Goal: Information Seeking & Learning: Check status

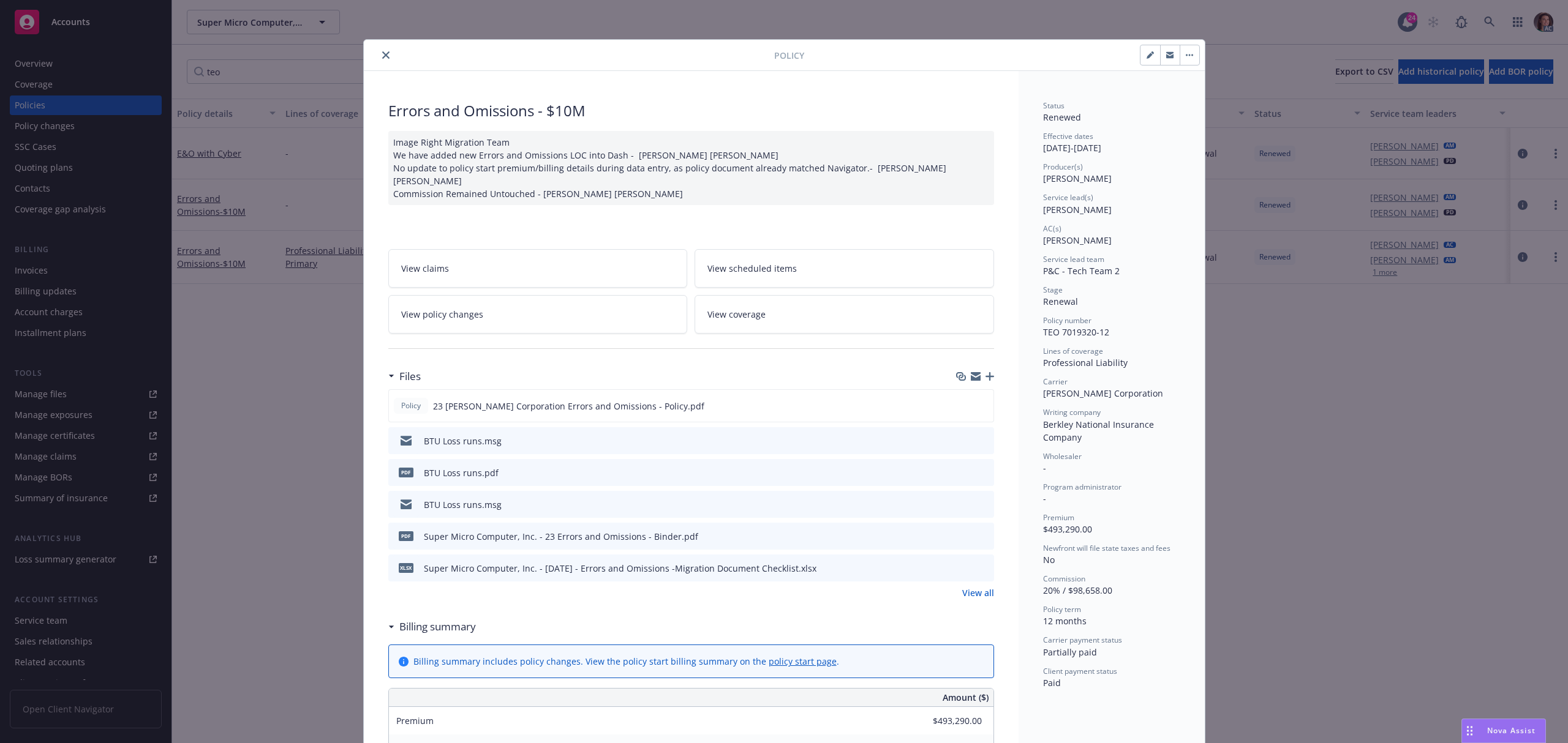
click at [382, 57] on icon "close" at bounding box center [385, 55] width 7 height 7
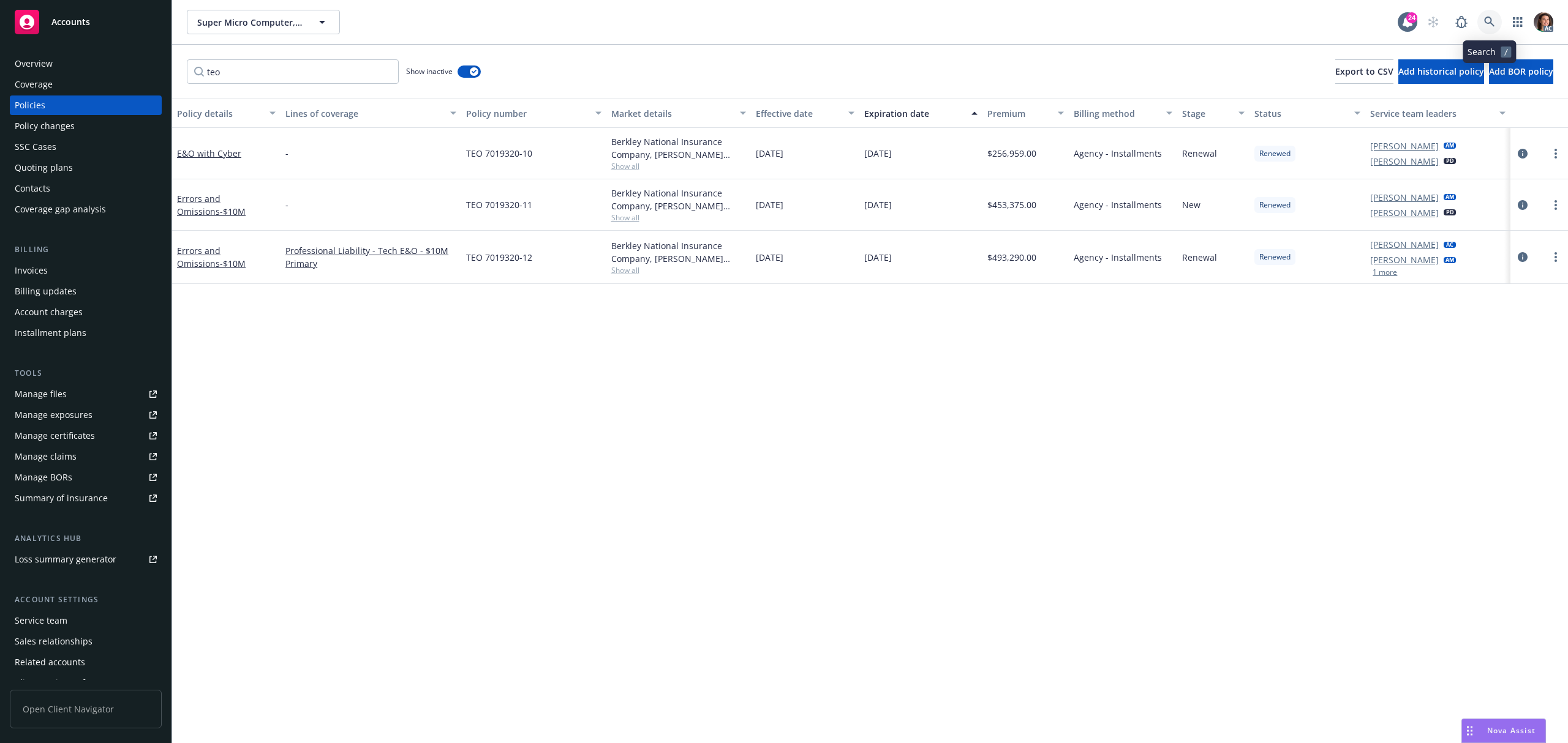
click at [1485, 18] on icon at bounding box center [1488, 21] width 10 height 10
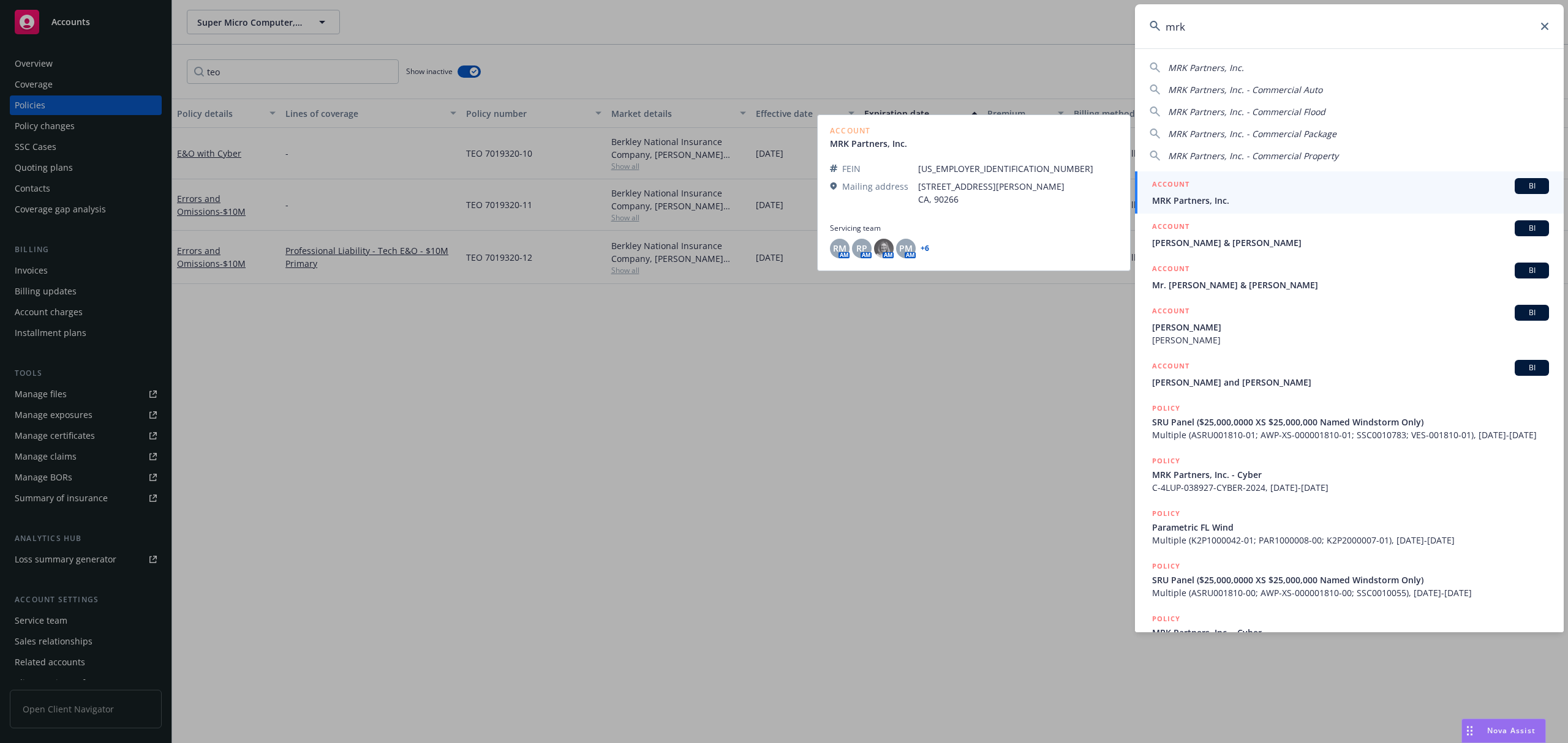
type input "mrk"
click at [1207, 202] on span "MRK Partners, Inc." at bounding box center [1350, 200] width 397 height 13
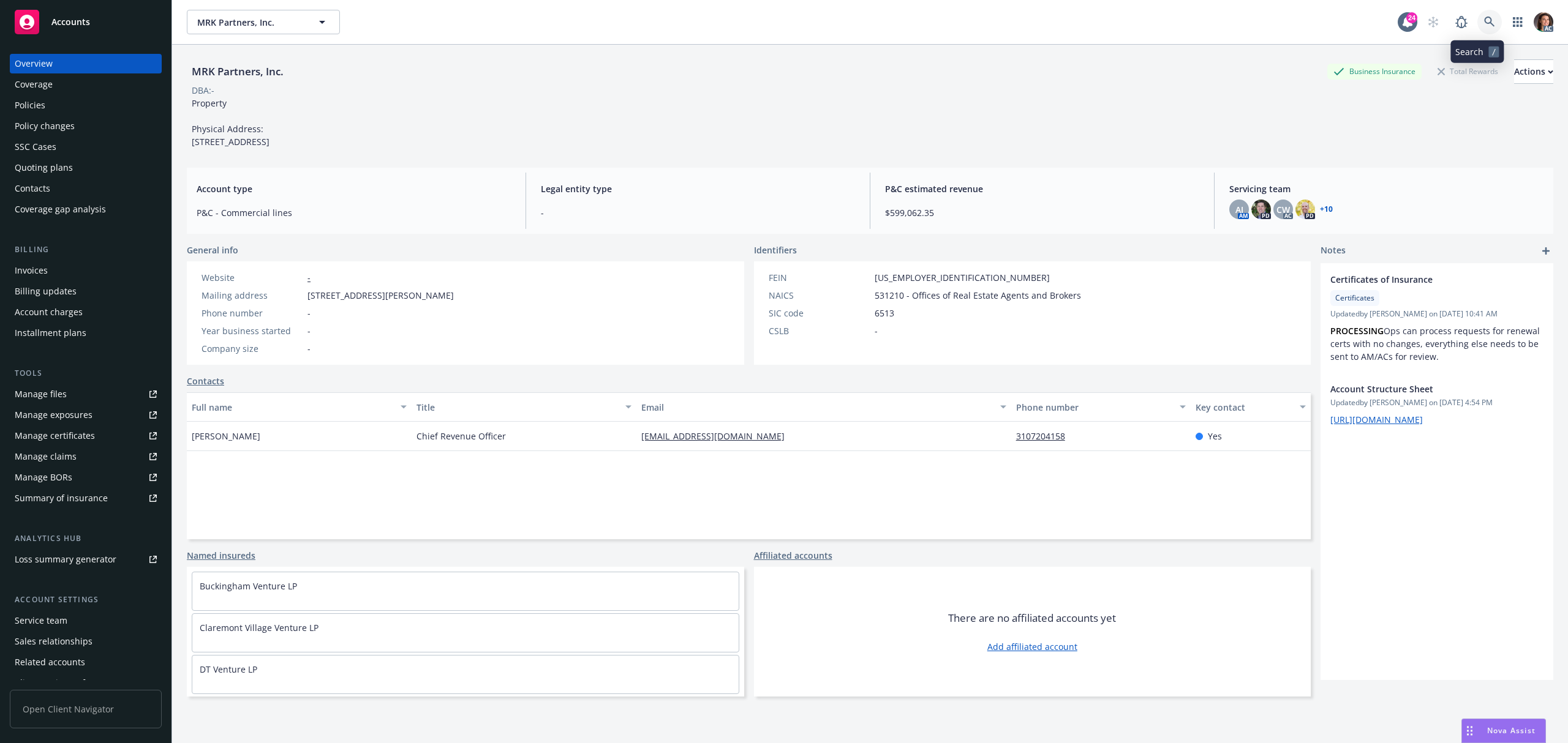
click at [1484, 18] on icon at bounding box center [1488, 21] width 10 height 10
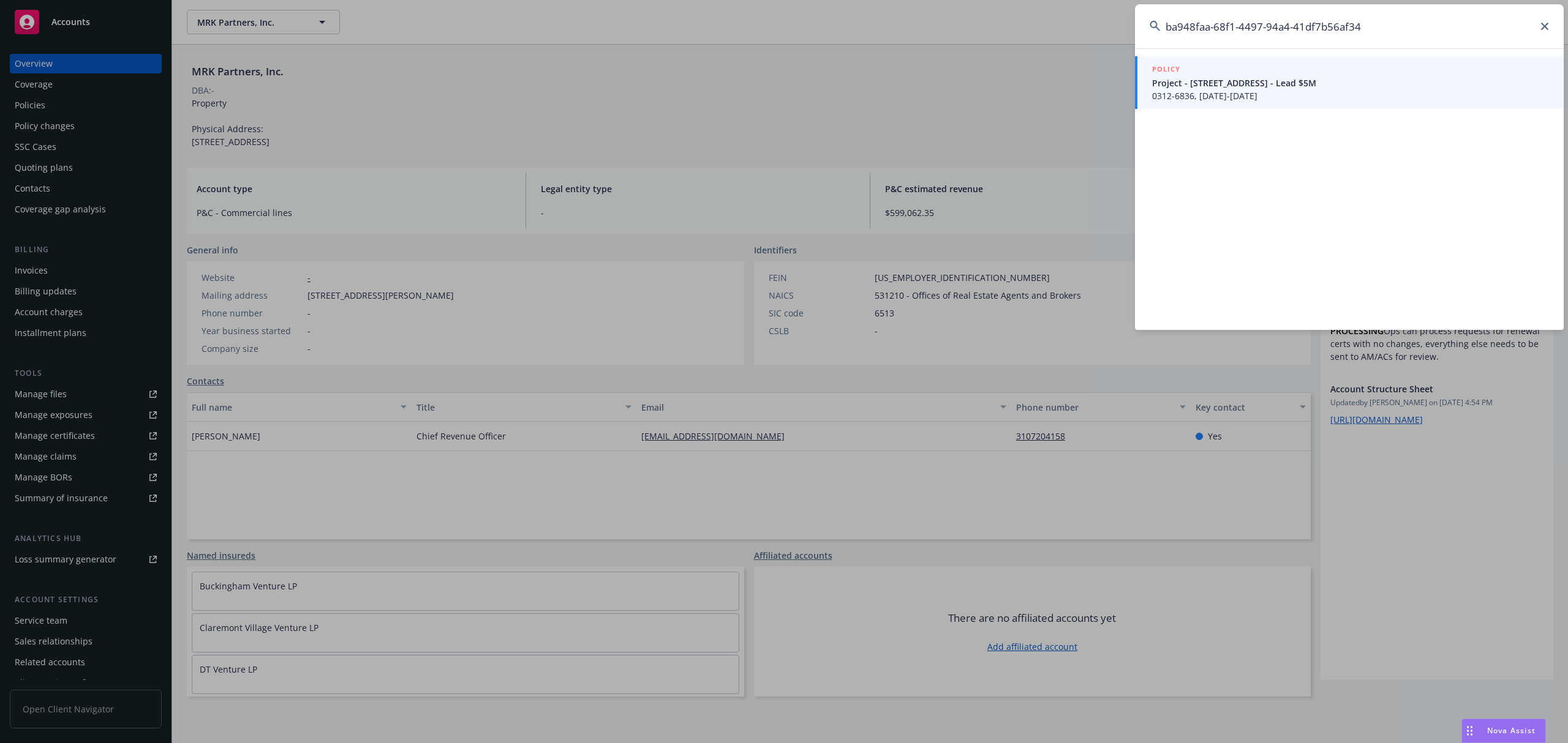
type input "ba948faa-68f1-4497-94a4-41df7b56af34"
click at [1253, 87] on span "Project - 2600 Riverside Dr - Lead $5M" at bounding box center [1350, 83] width 397 height 13
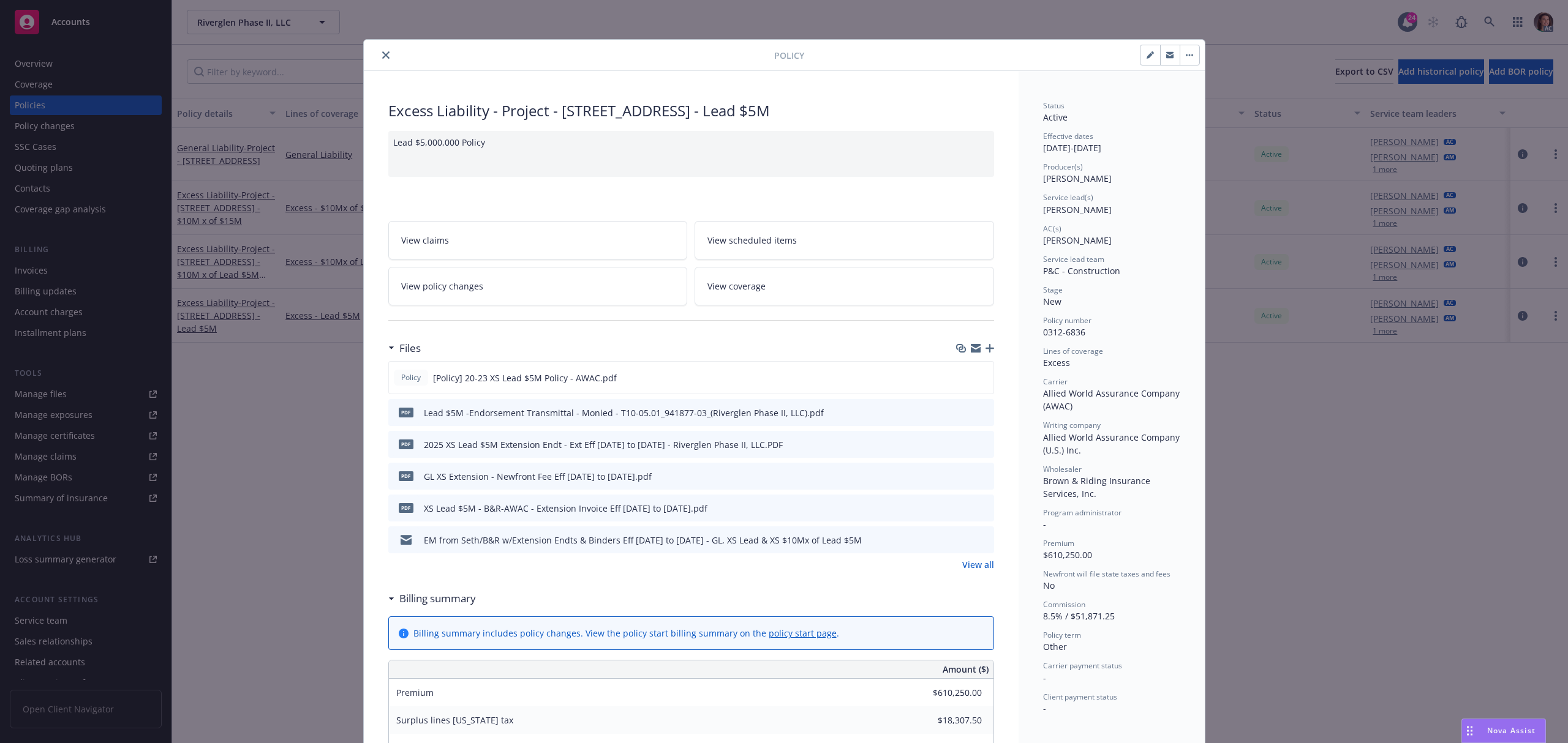
click at [549, 293] on link "View policy changes" at bounding box center [538, 286] width 299 height 38
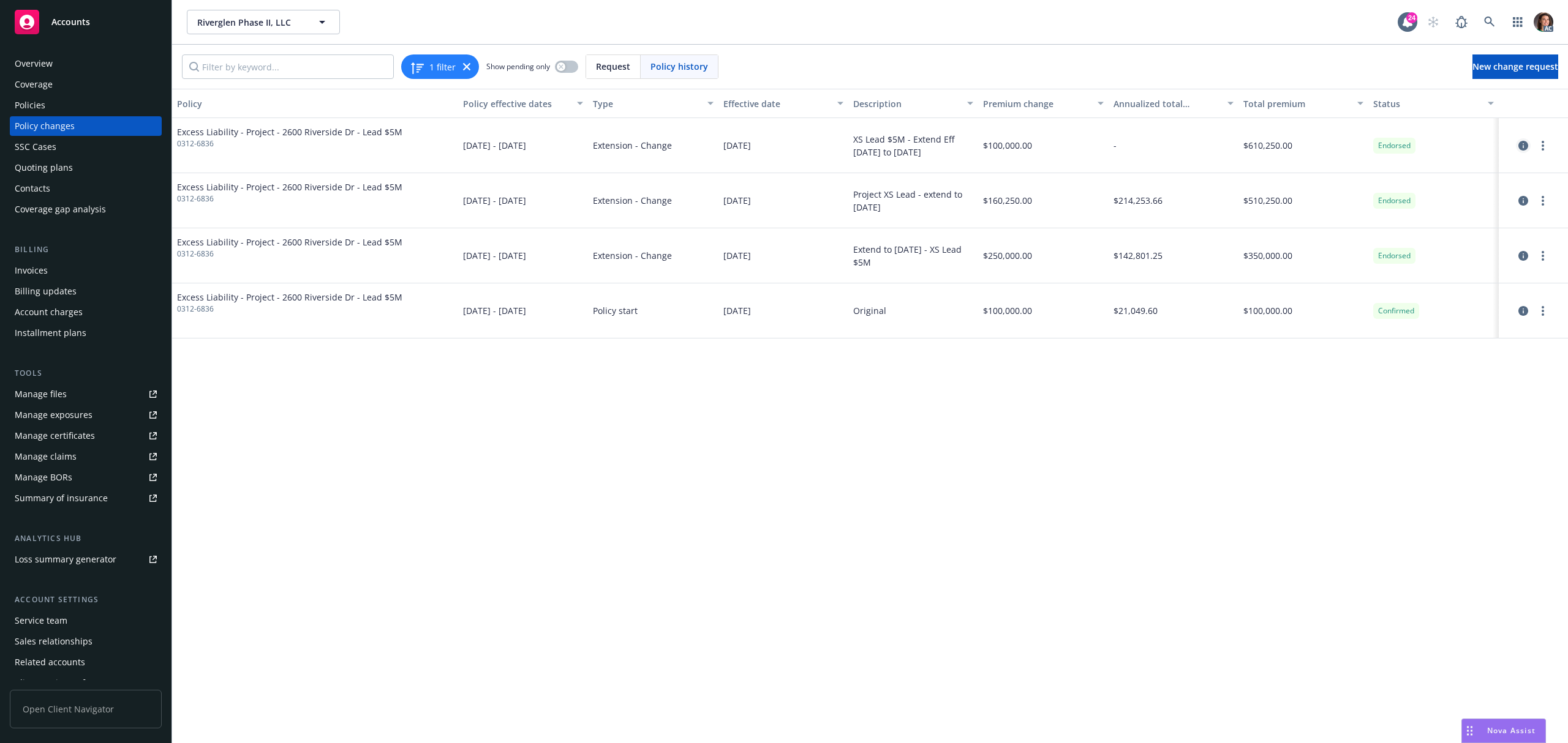
click at [1522, 146] on icon "circleInformation" at bounding box center [1523, 146] width 10 height 10
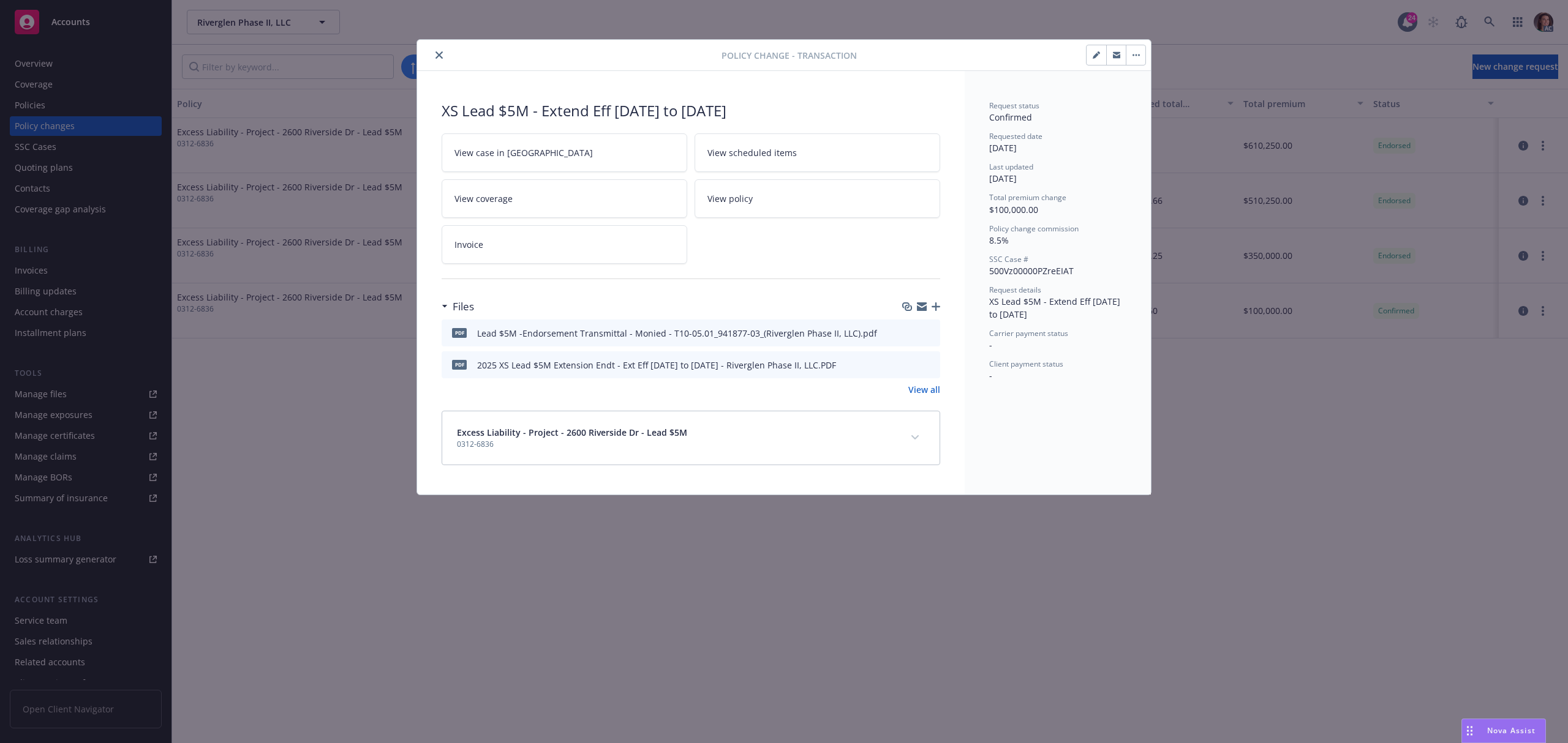
click at [910, 426] on div "Excess Liability - Project - 2600 Riverside Dr - Lead $5M 0312-6836" at bounding box center [691, 438] width 497 height 53
click at [912, 440] on icon "expand content" at bounding box center [915, 438] width 7 height 5
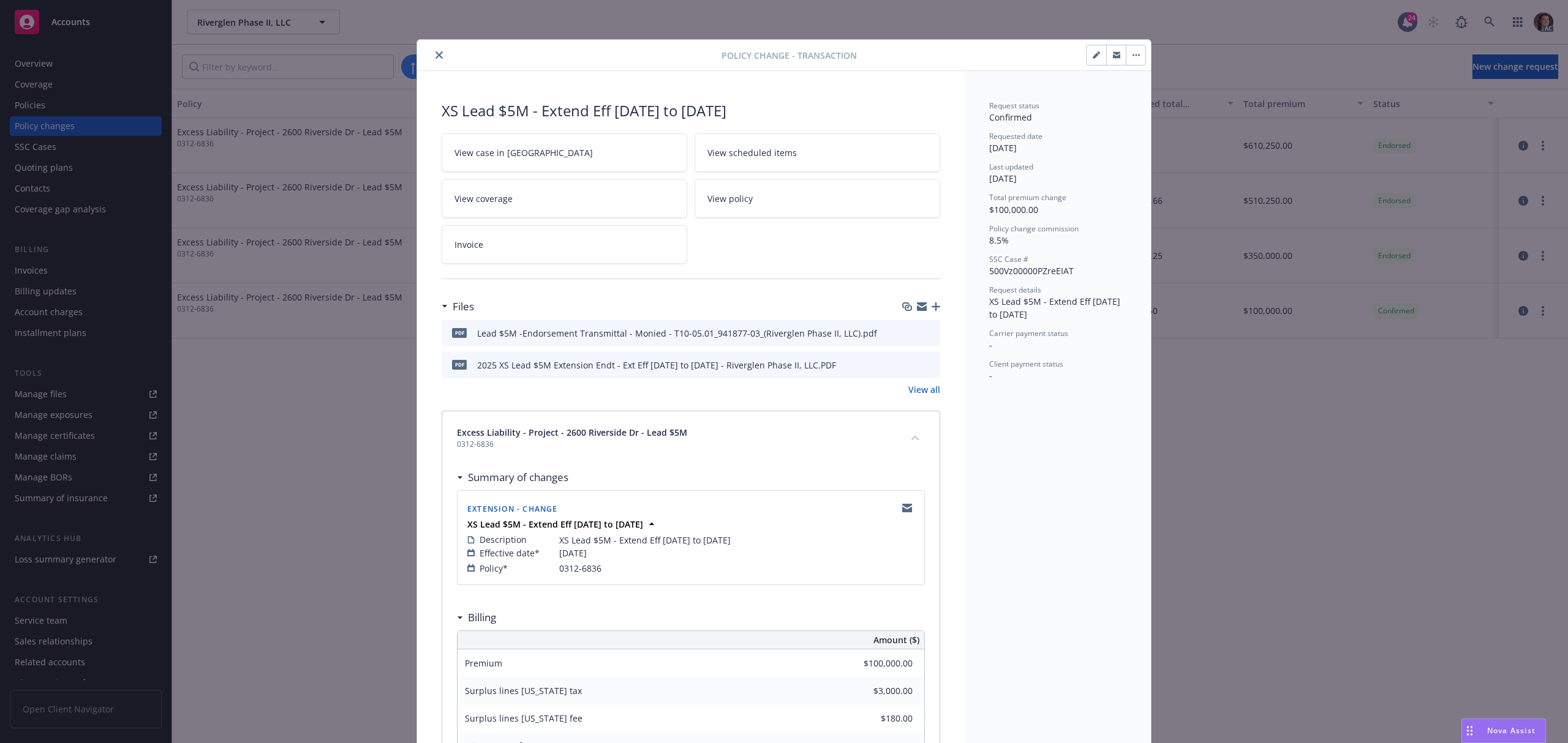
drag, startPoint x: 435, startPoint y: 55, endPoint x: 442, endPoint y: 55, distance: 7.0
click at [435, 55] on icon "close" at bounding box center [439, 55] width 7 height 7
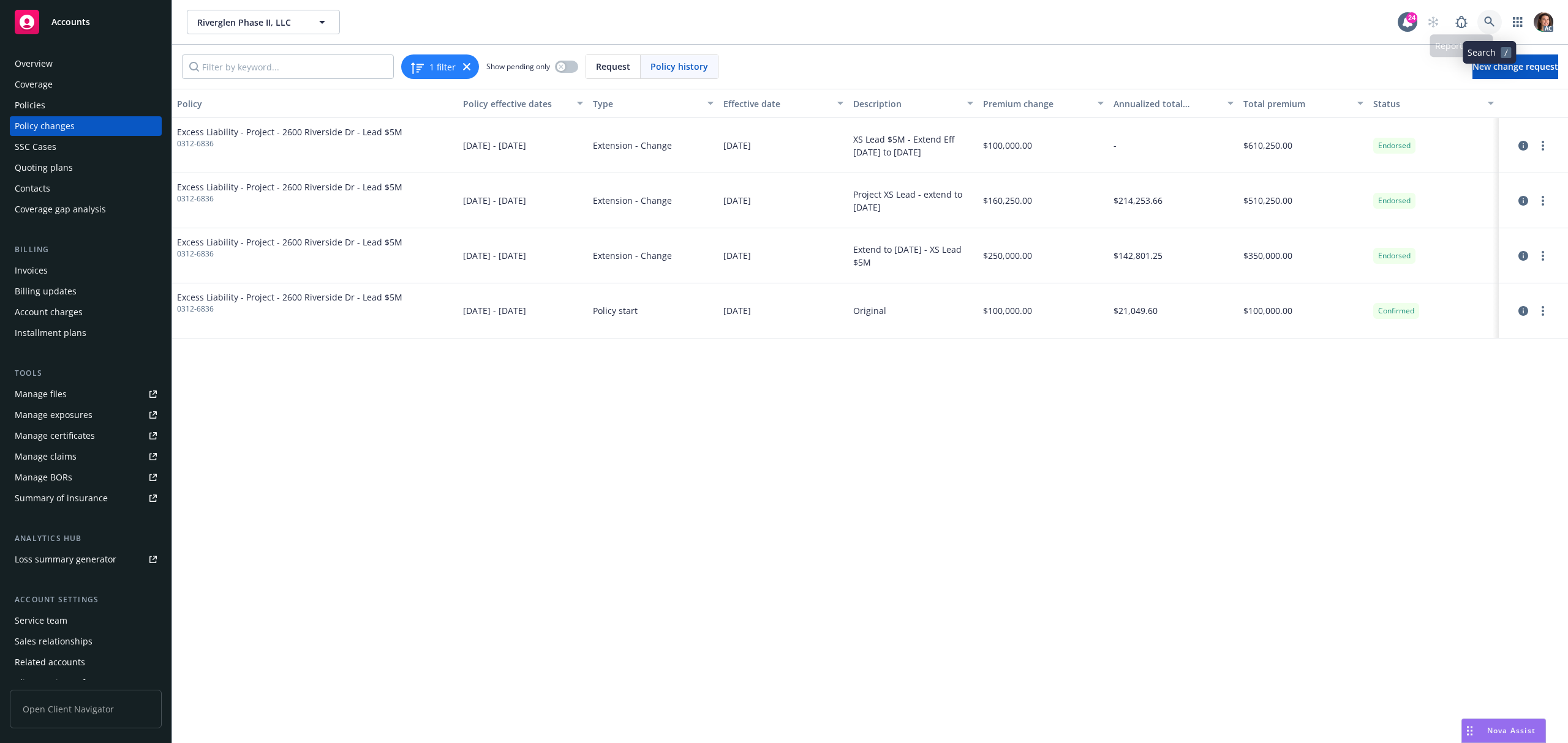
click at [1491, 22] on icon at bounding box center [1488, 21] width 10 height 10
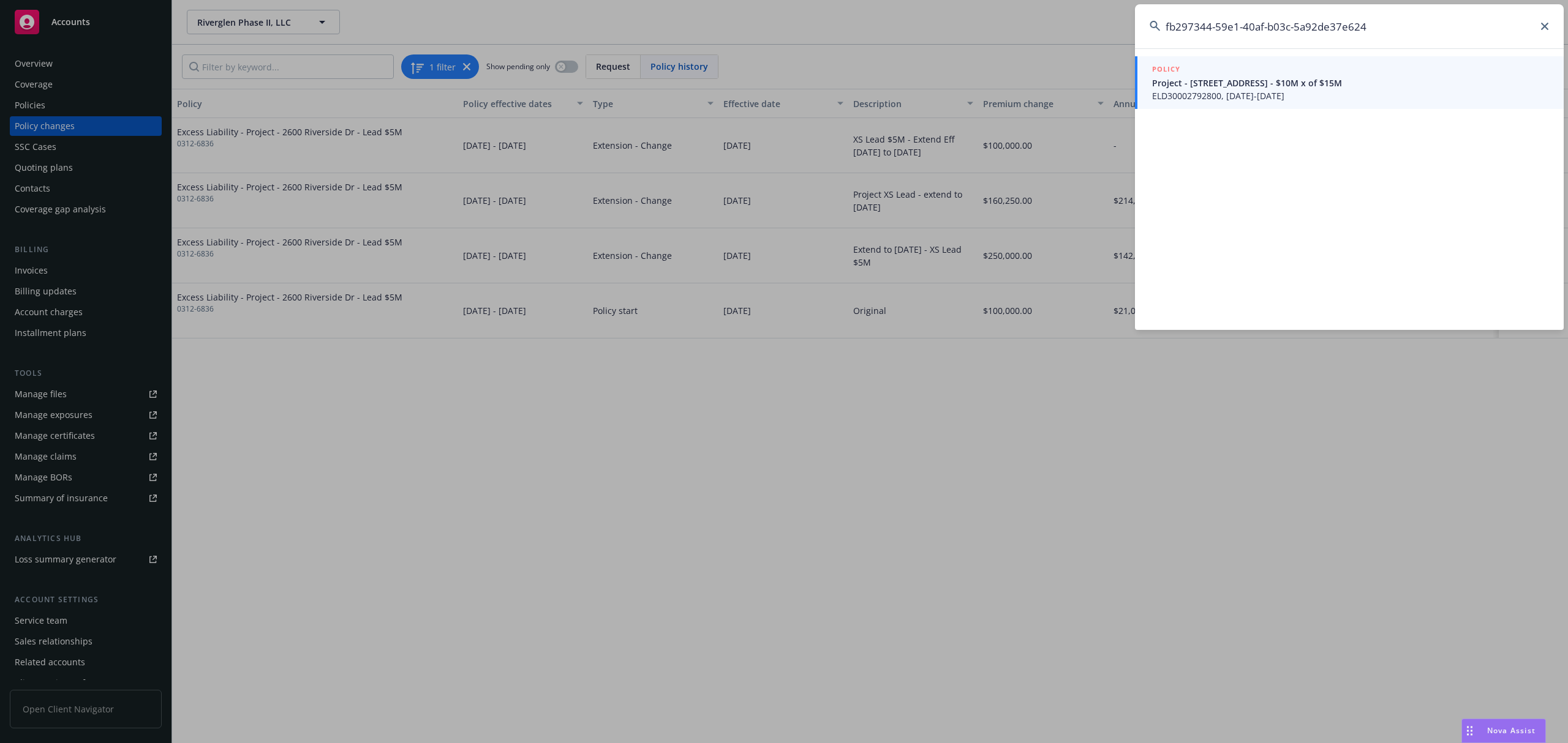
type input "fb297344-59e1-40af-b03c-5a92de37e624"
click at [1209, 91] on span "ELD30002792800, 12/31/2020-09/30/2025" at bounding box center [1350, 95] width 397 height 13
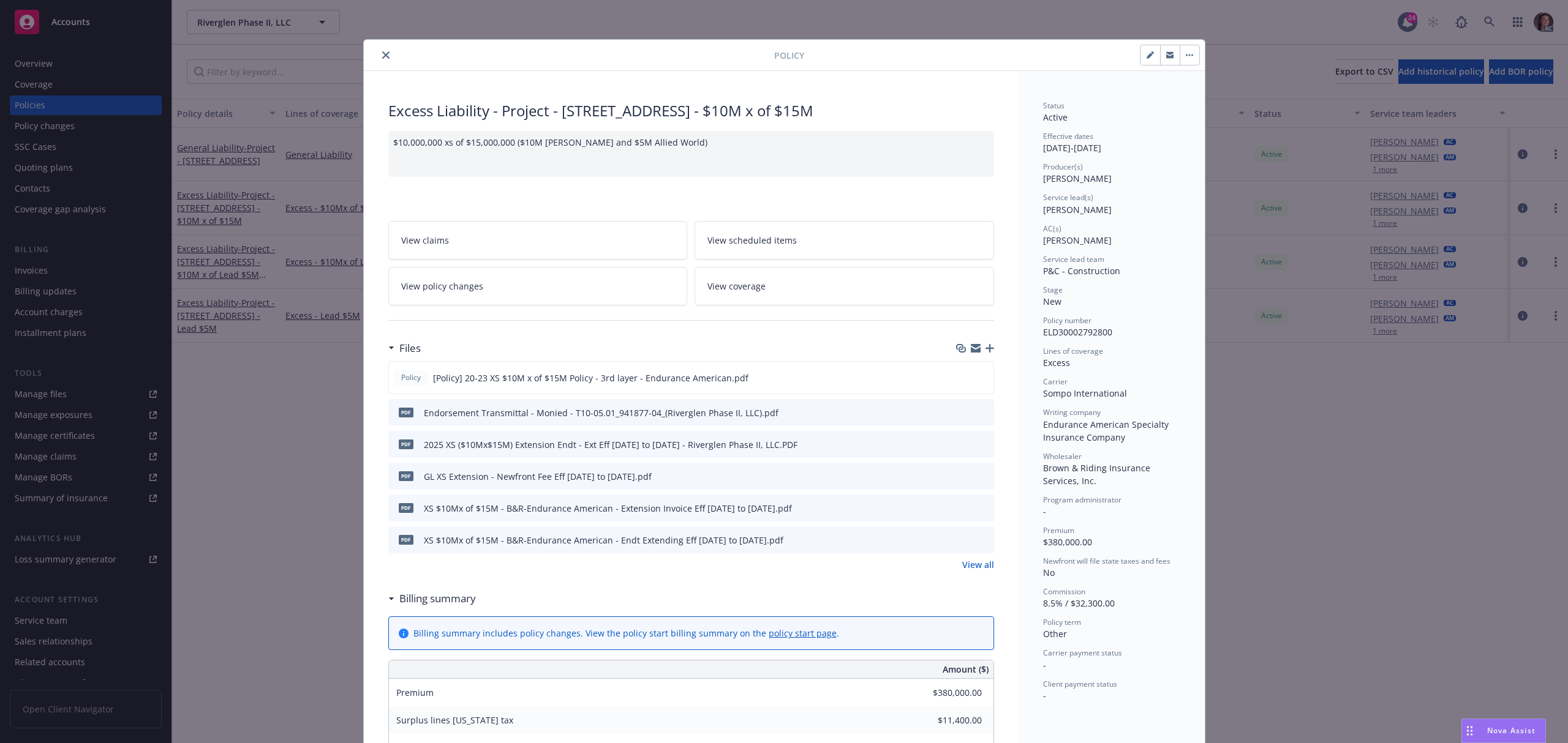
click at [491, 278] on link "View policy changes" at bounding box center [538, 286] width 299 height 38
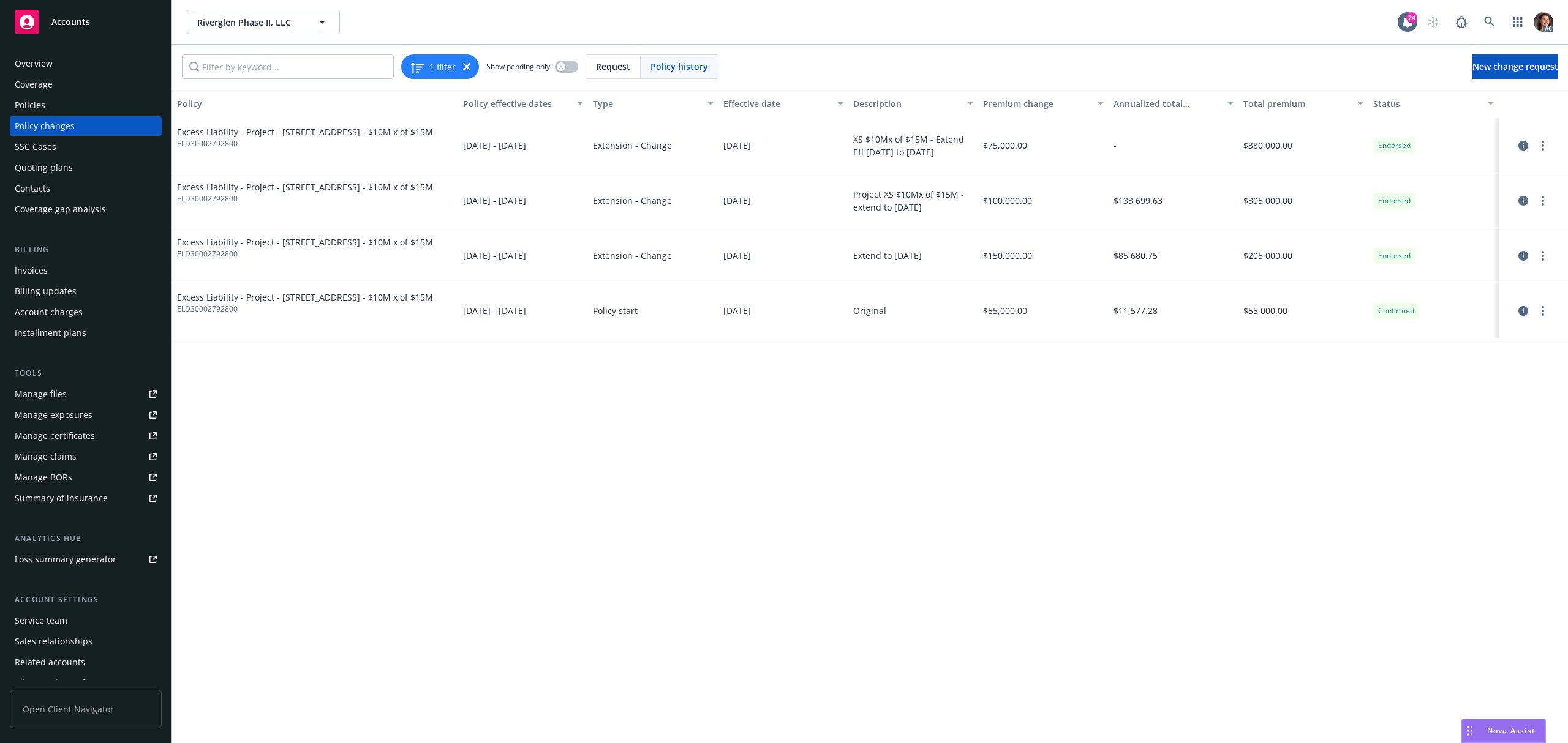
click at [1519, 145] on icon "circleInformation" at bounding box center [1523, 146] width 10 height 10
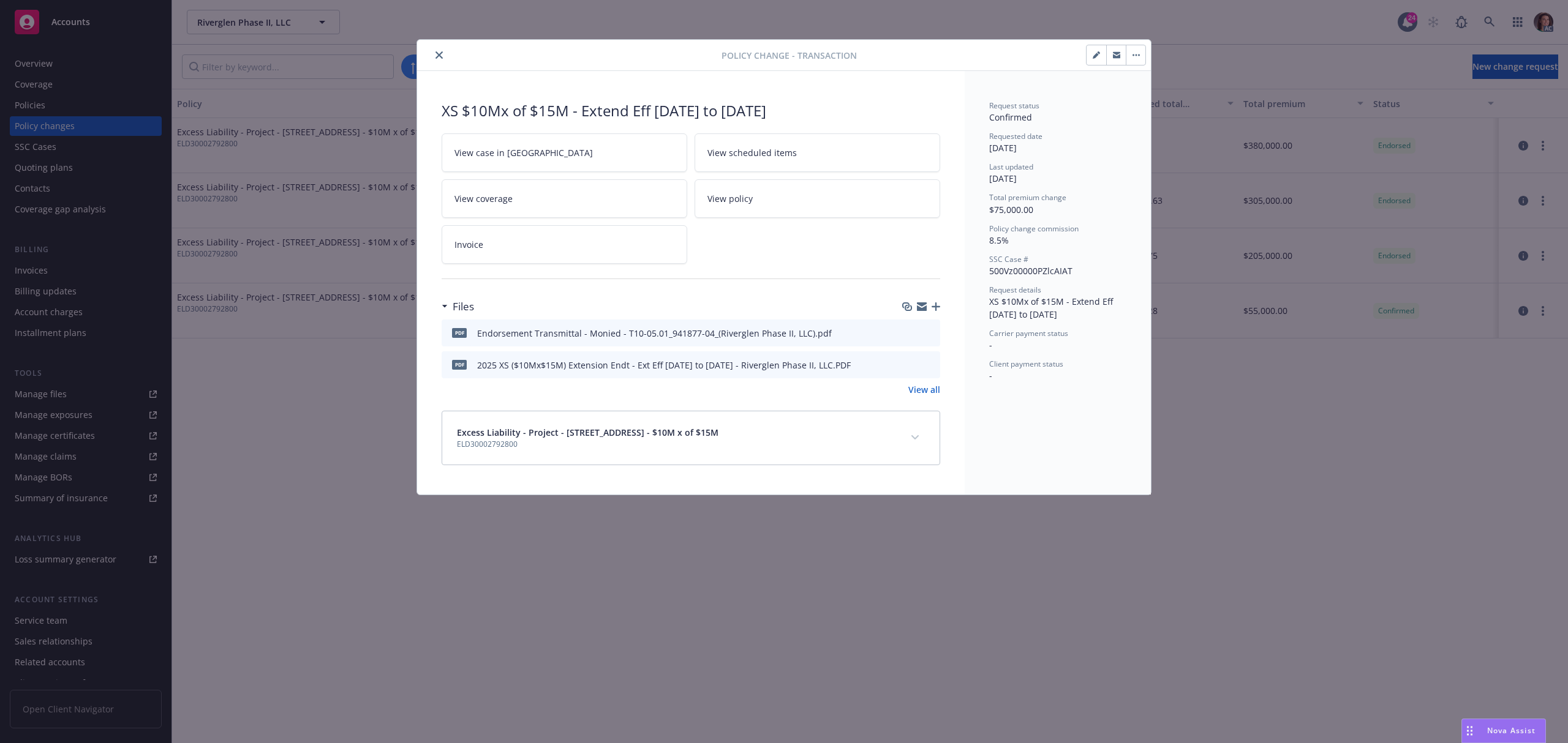
click at [914, 442] on button "expand content" at bounding box center [915, 438] width 20 height 20
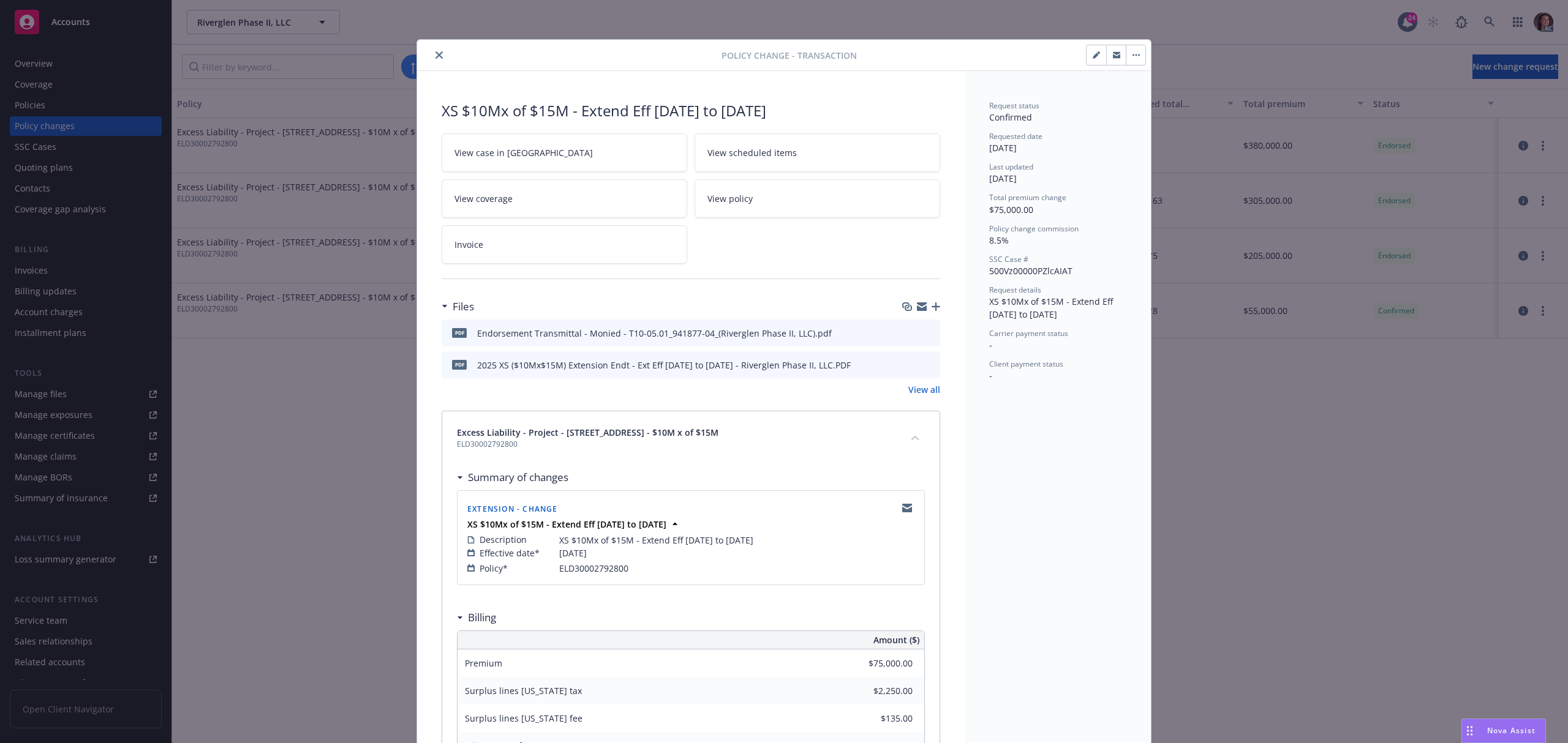
click at [436, 56] on icon "close" at bounding box center [439, 55] width 7 height 7
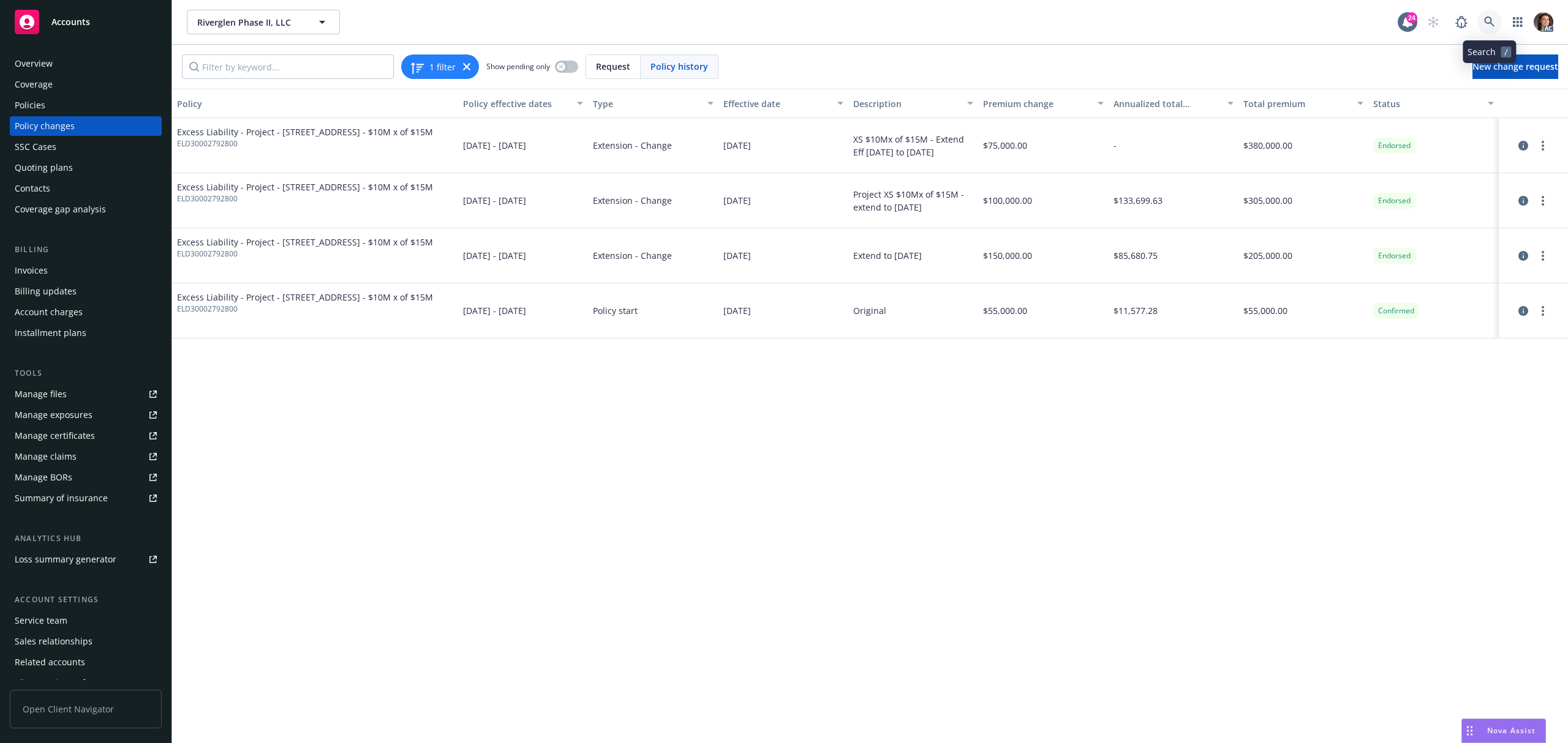
click at [1487, 20] on icon at bounding box center [1489, 22] width 11 height 11
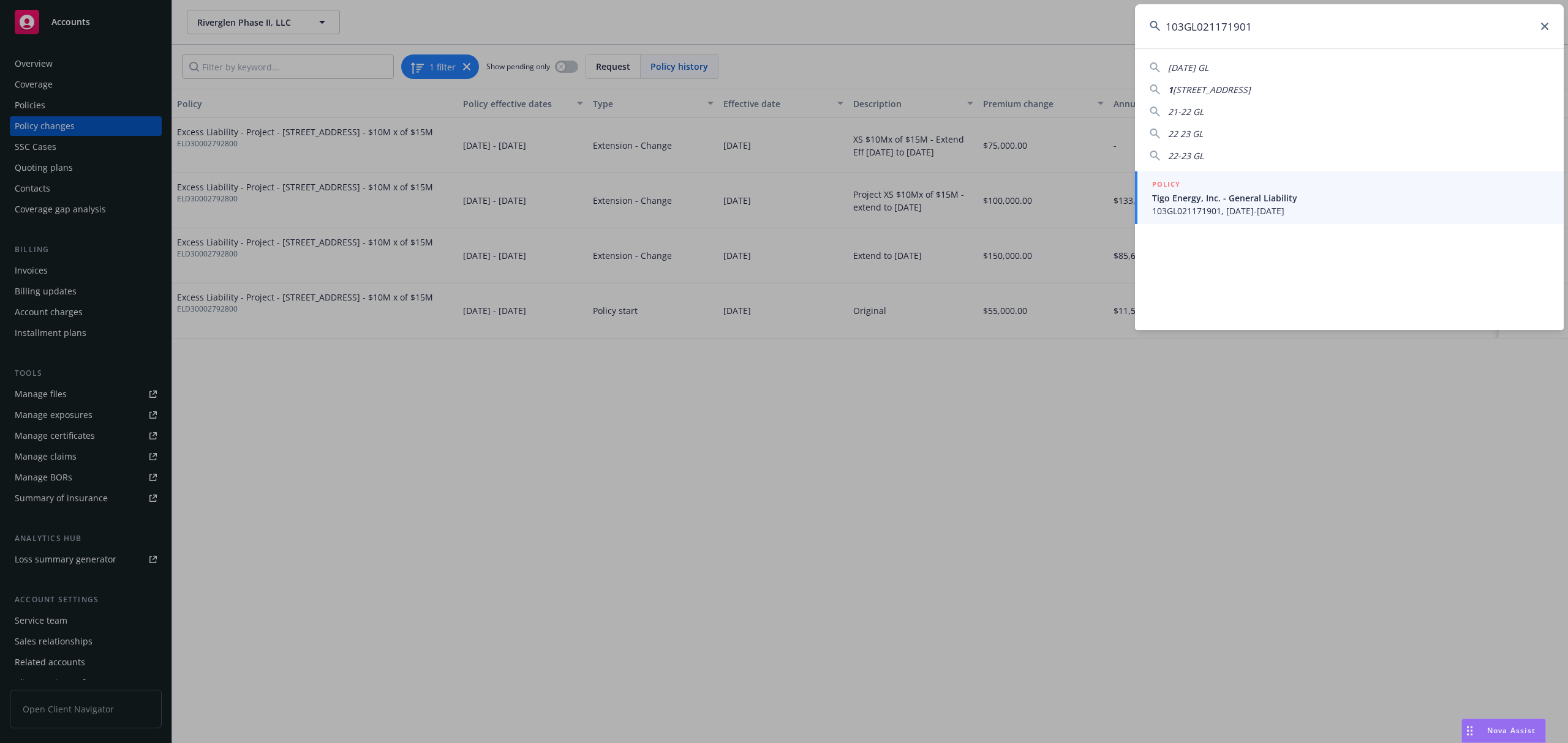
type input "103GL021171901"
click at [1228, 216] on span "103GL021171901, 10/29/2023-10/29/2024" at bounding box center [1350, 211] width 397 height 13
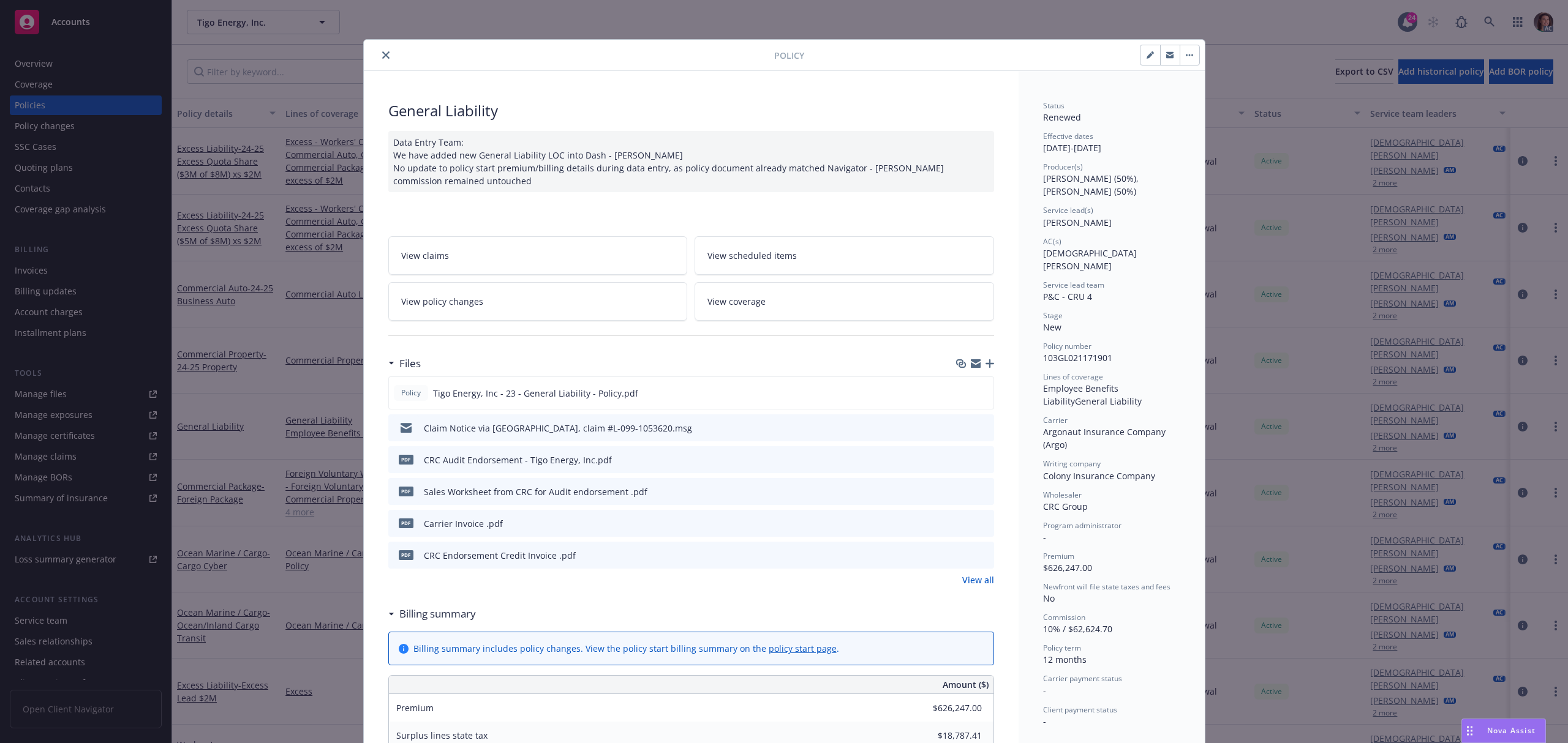
click at [501, 304] on link "View policy changes" at bounding box center [538, 301] width 299 height 38
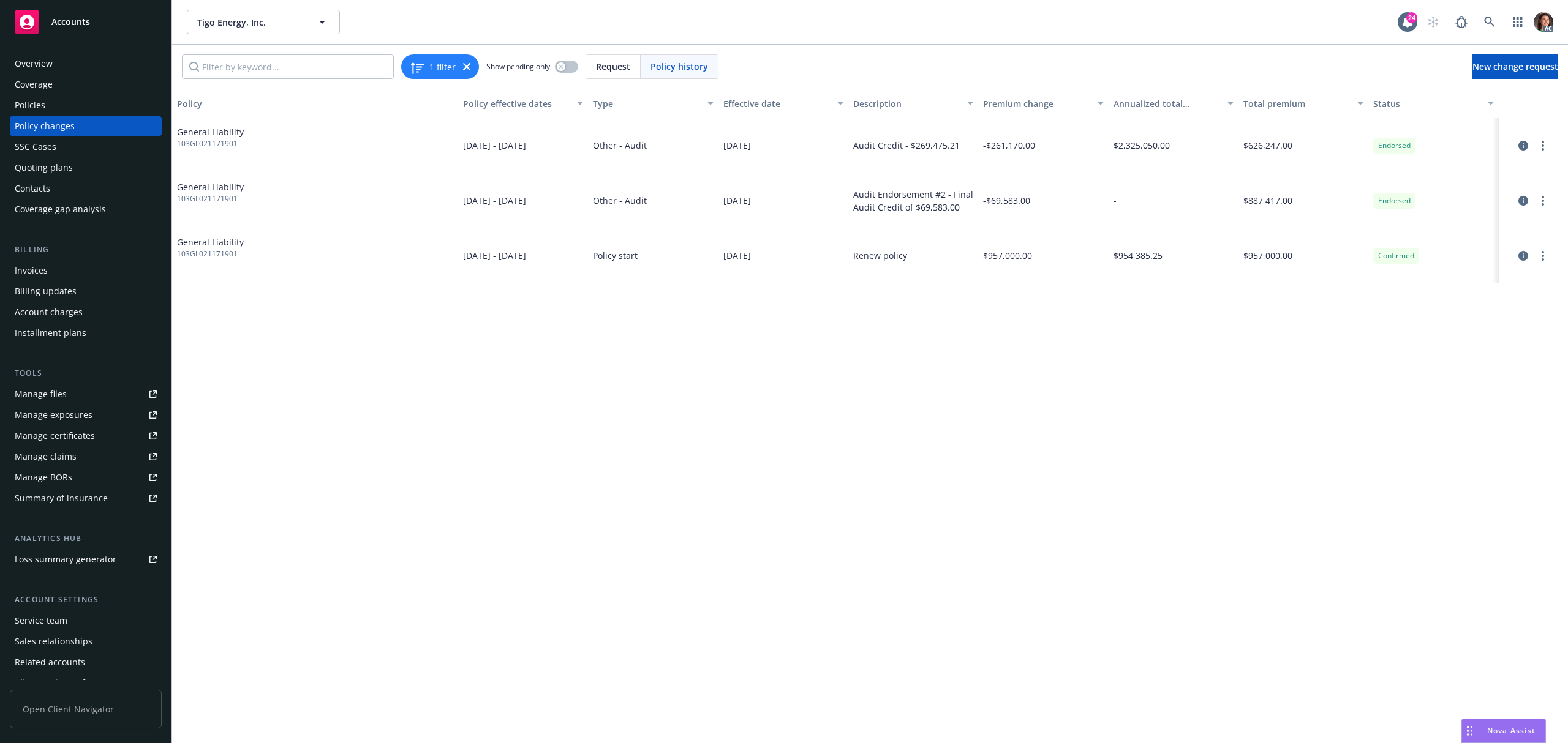
click at [32, 272] on div "Invoices" at bounding box center [31, 270] width 33 height 20
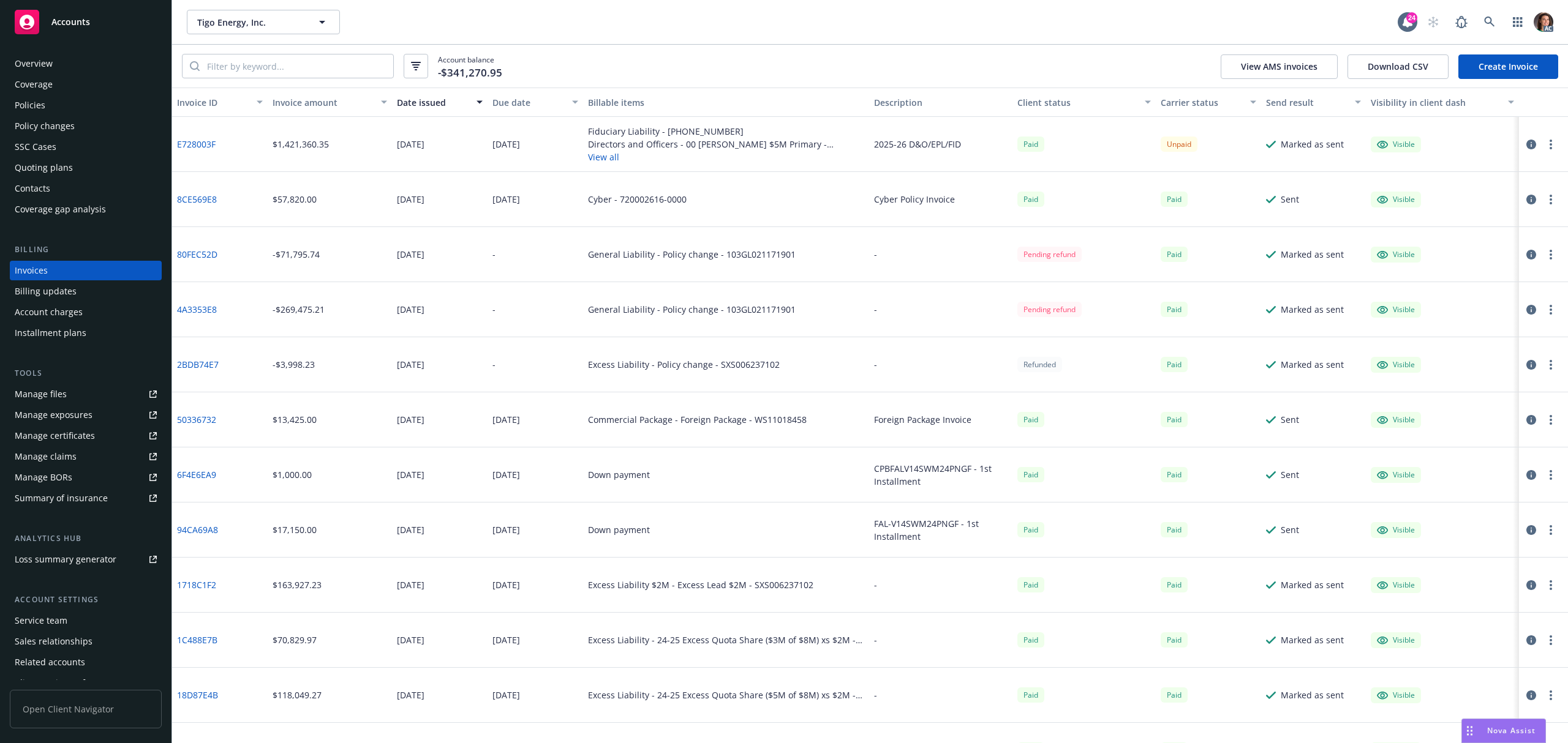
click at [191, 304] on link "4A3353E8" at bounding box center [197, 309] width 40 height 13
click at [1526, 309] on icon "button" at bounding box center [1531, 309] width 10 height 10
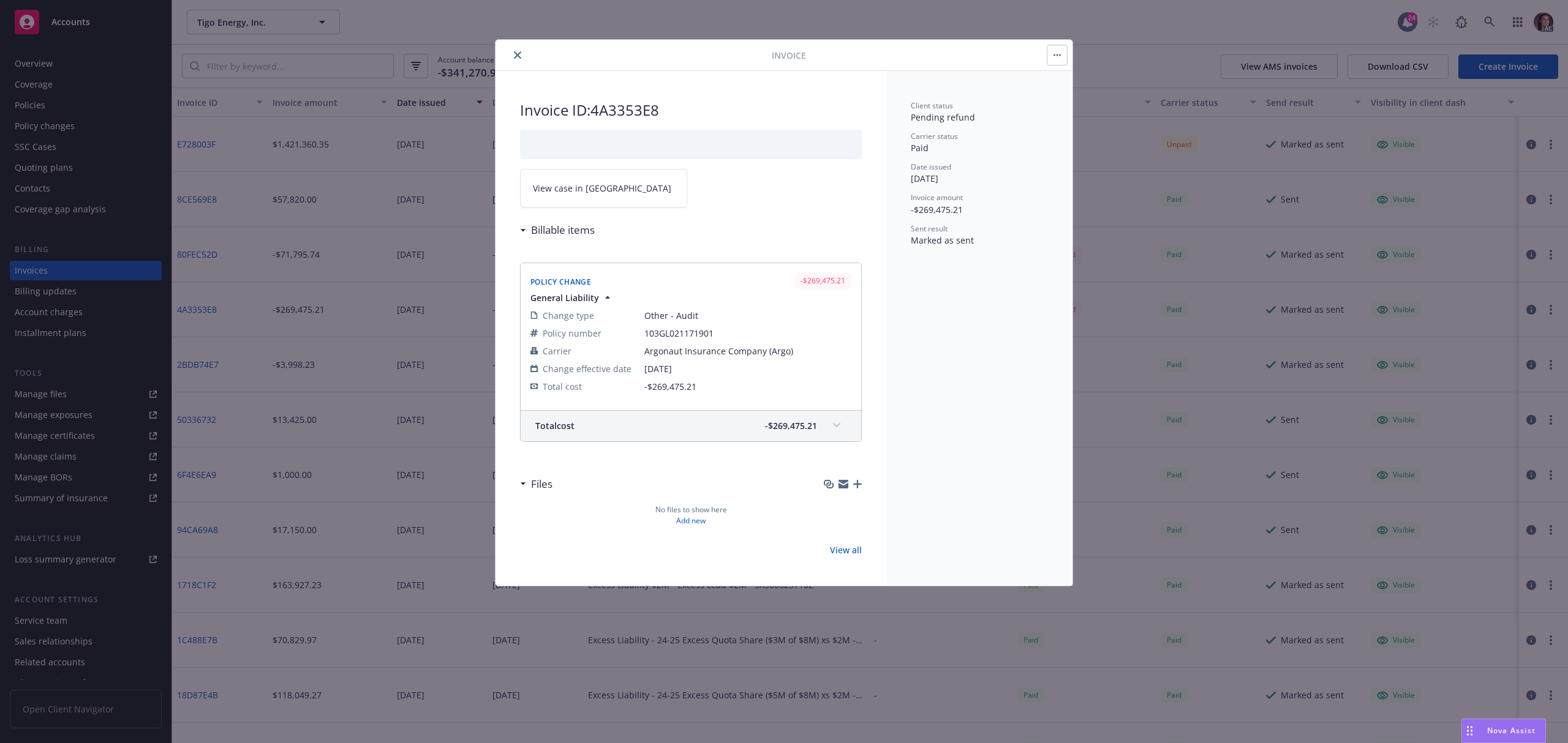
click at [567, 189] on span "View case in SSC" at bounding box center [602, 189] width 138 height 13
click at [522, 49] on button "close" at bounding box center [517, 55] width 14 height 14
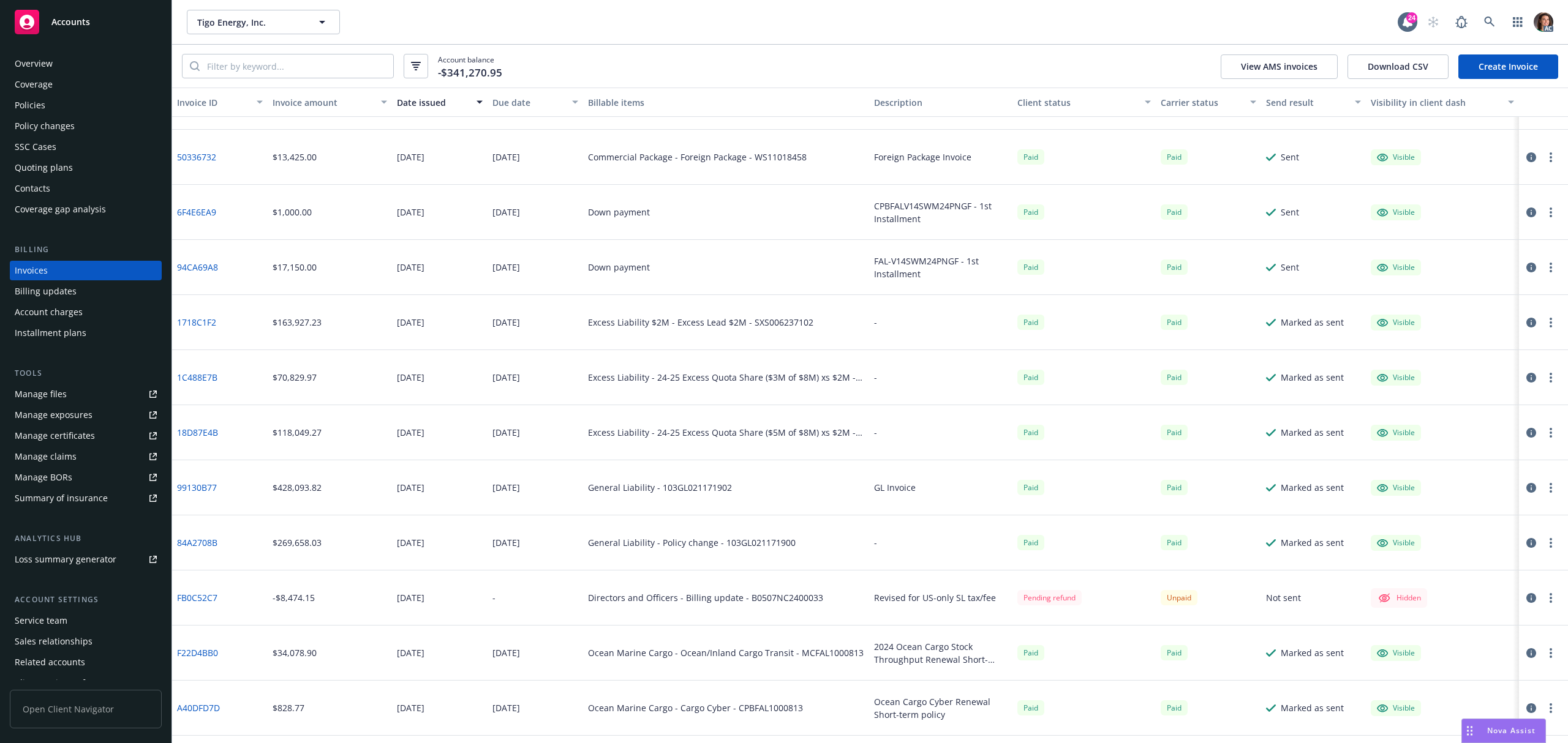
scroll to position [309, 0]
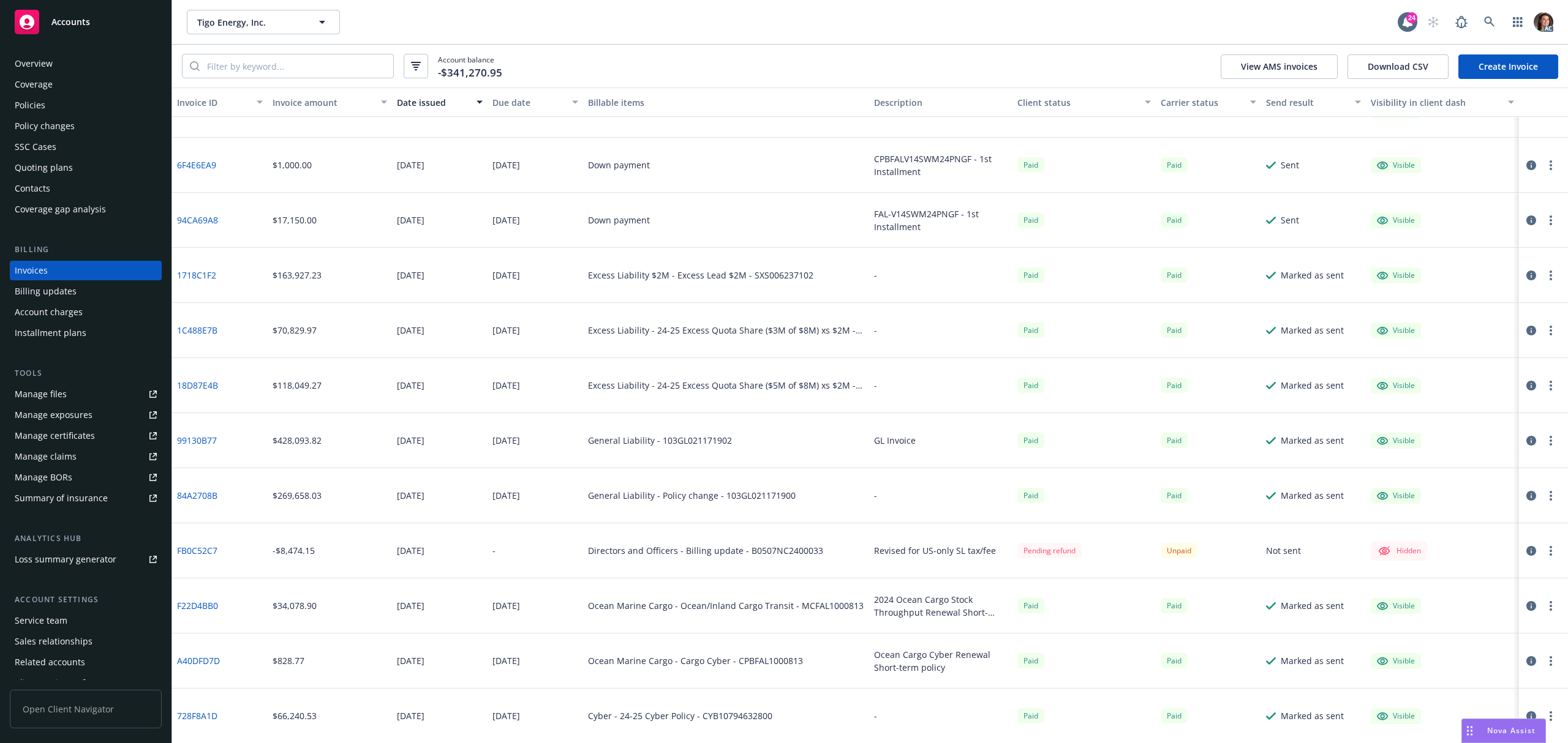
click at [199, 495] on link "84A2708B" at bounding box center [197, 496] width 41 height 13
click at [36, 104] on div "Policies" at bounding box center [29, 105] width 30 height 20
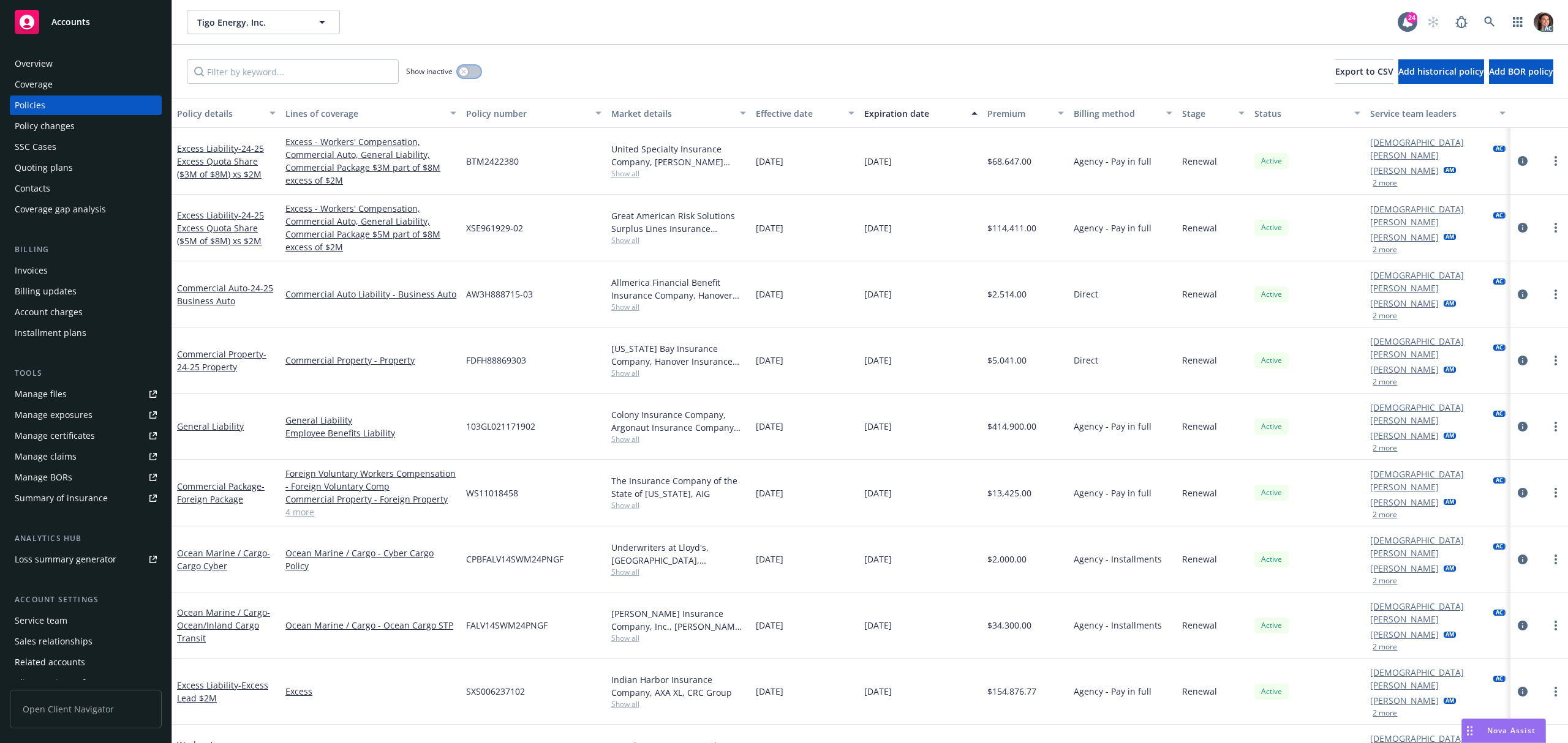
click at [469, 73] on button "button" at bounding box center [469, 71] width 23 height 12
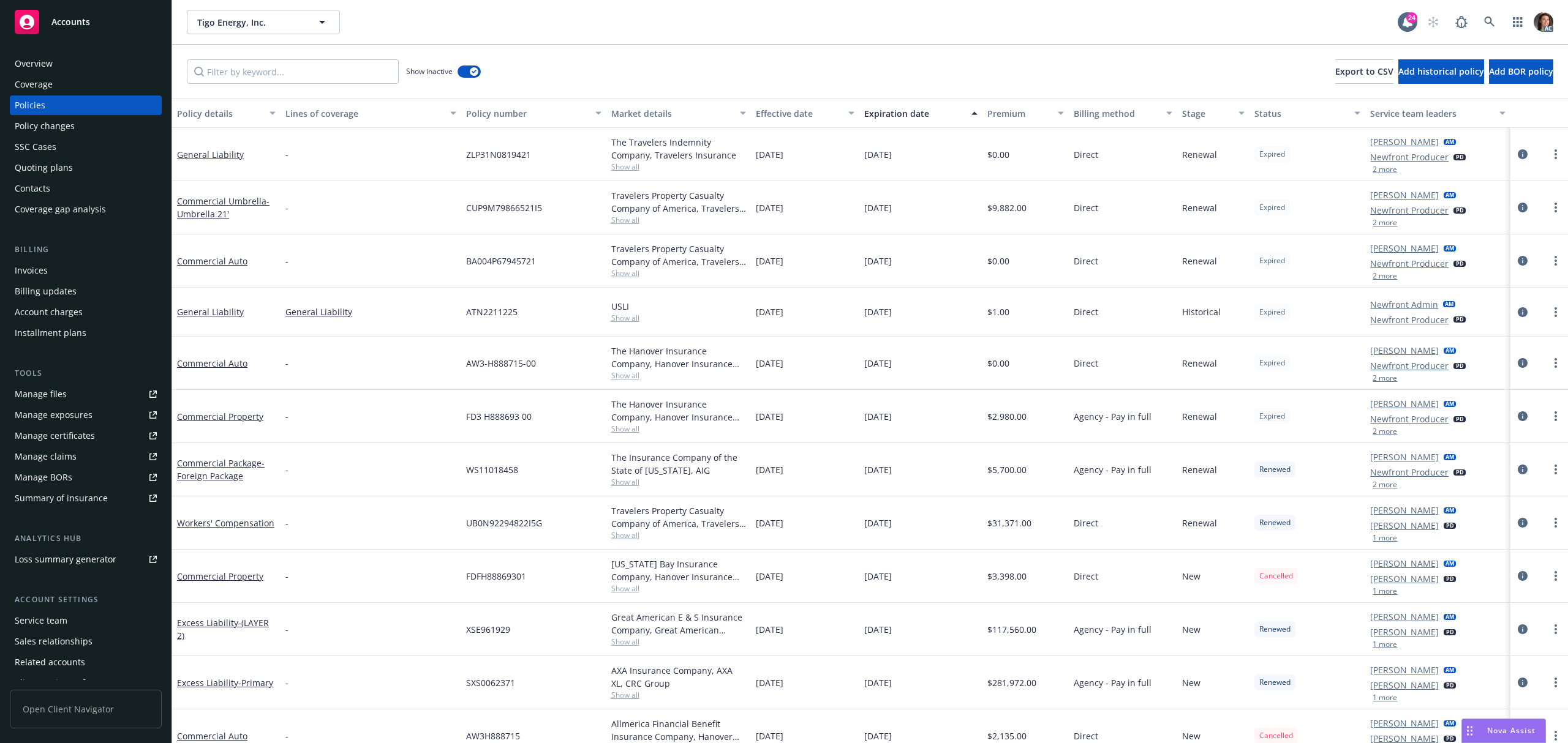
click at [280, 57] on div "Show inactive Export to CSV Add historical policy Add BOR policy" at bounding box center [870, 72] width 1396 height 54
click at [289, 74] on input "Filter by keyword..." at bounding box center [293, 72] width 212 height 25
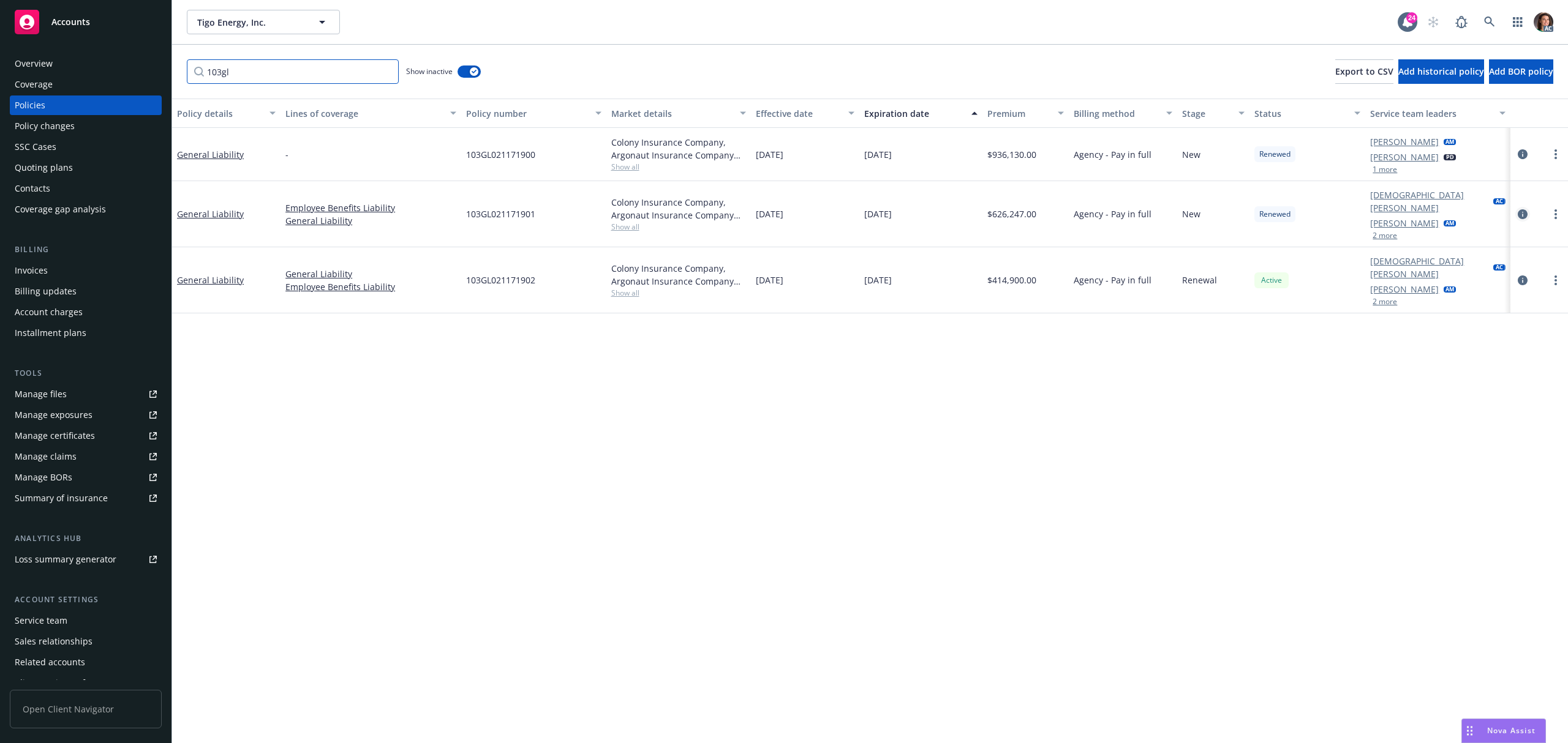
type input "103gl"
click at [1521, 211] on icon "circleInformation" at bounding box center [1523, 214] width 10 height 10
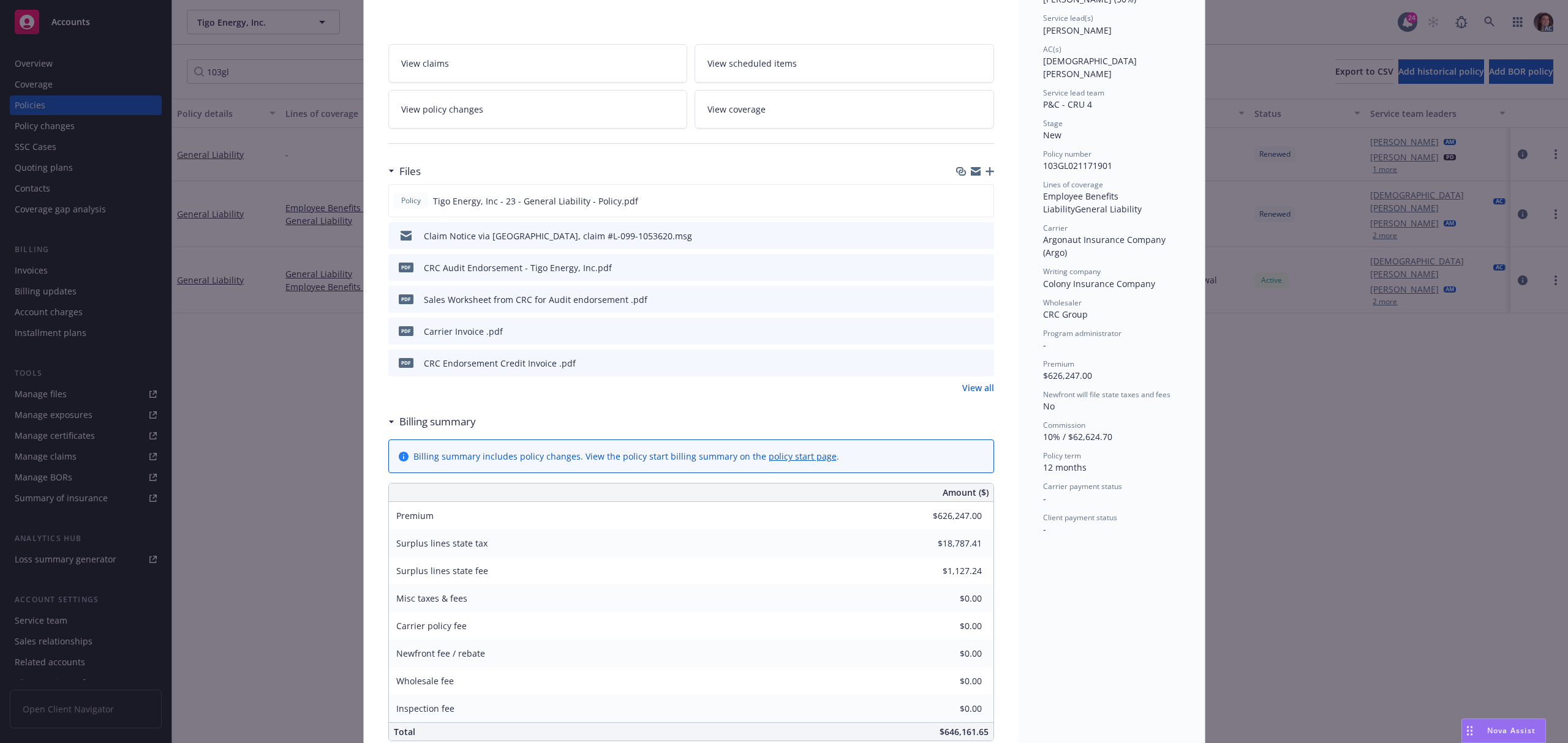
scroll to position [163, 0]
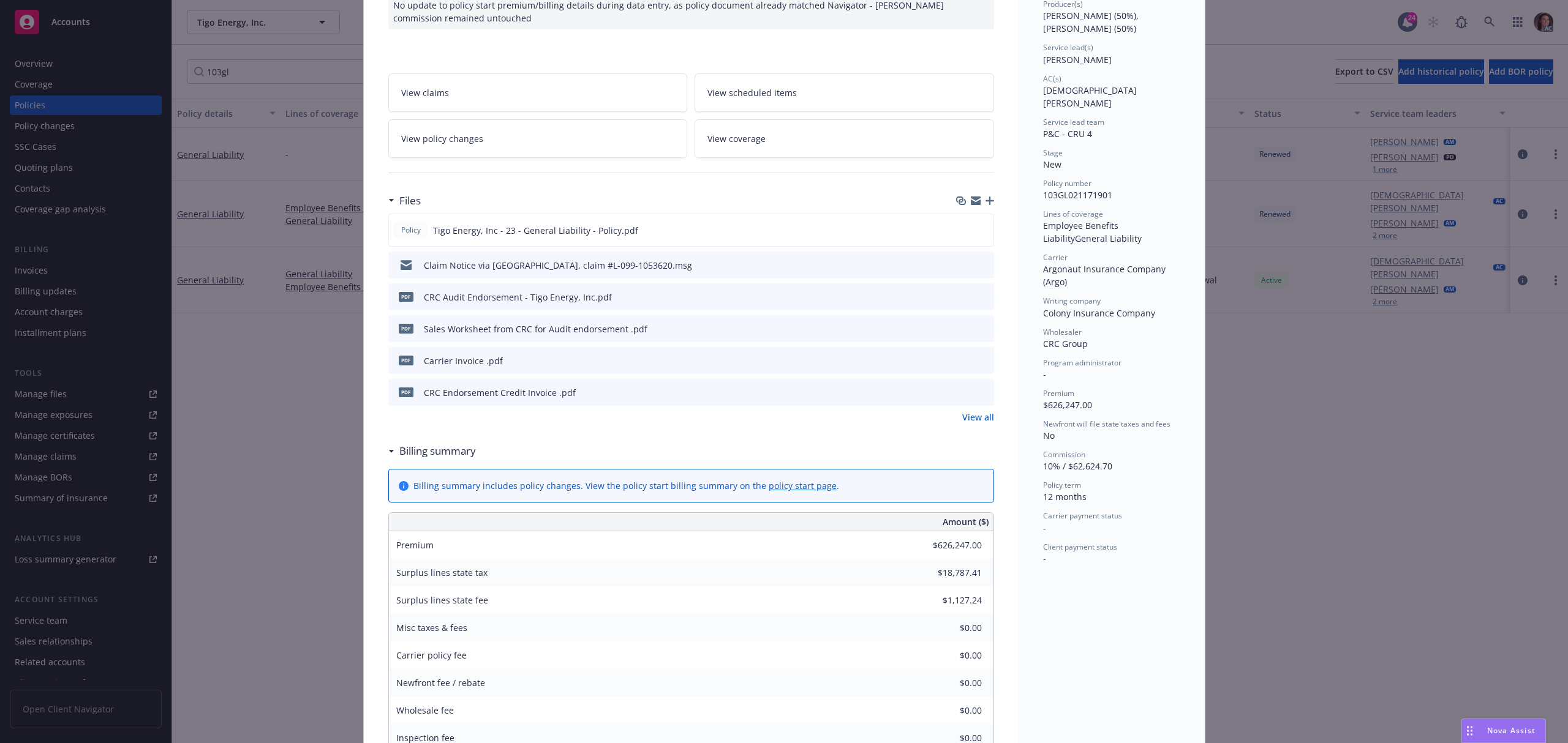
click at [977, 359] on icon "preview file" at bounding box center [982, 360] width 11 height 9
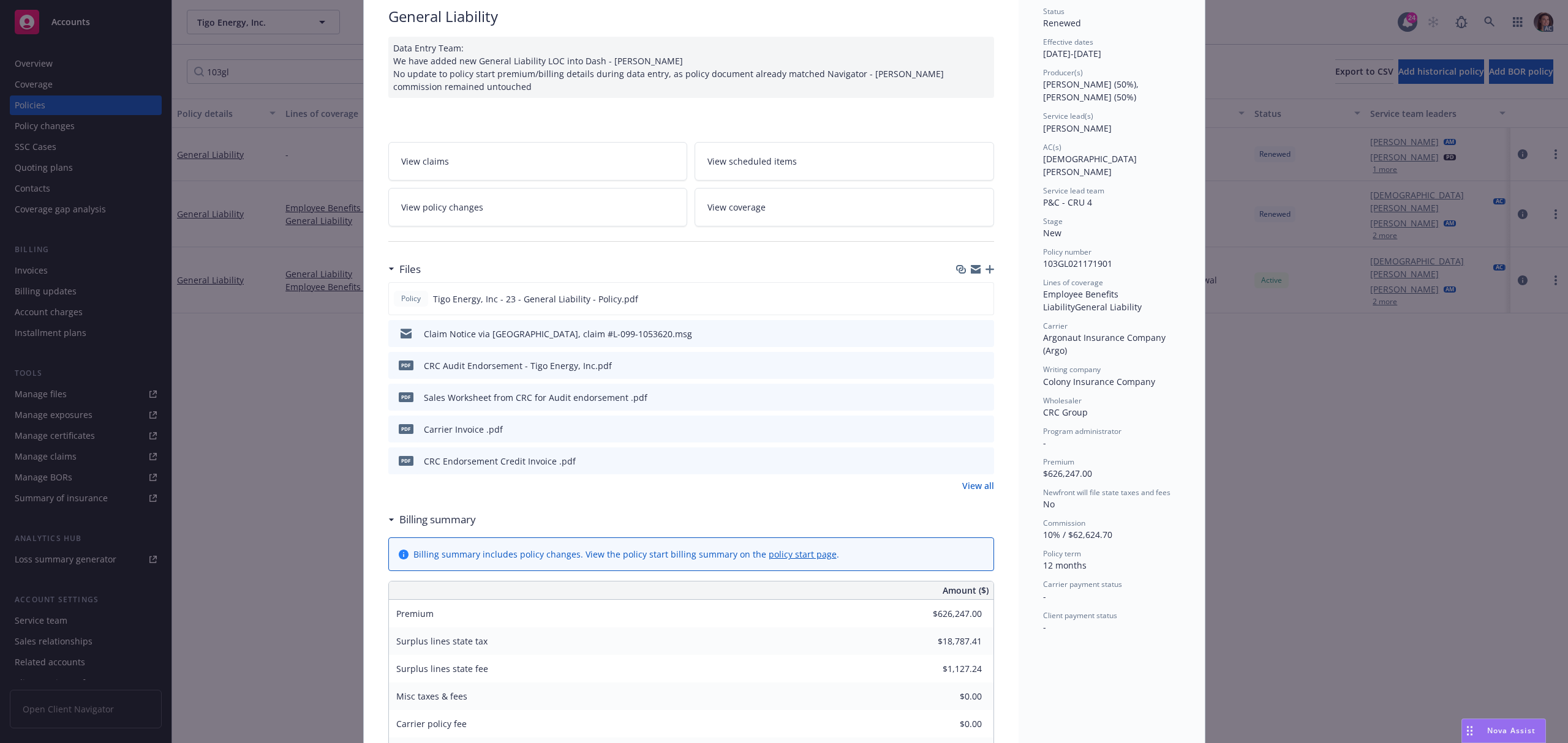
scroll to position [0, 0]
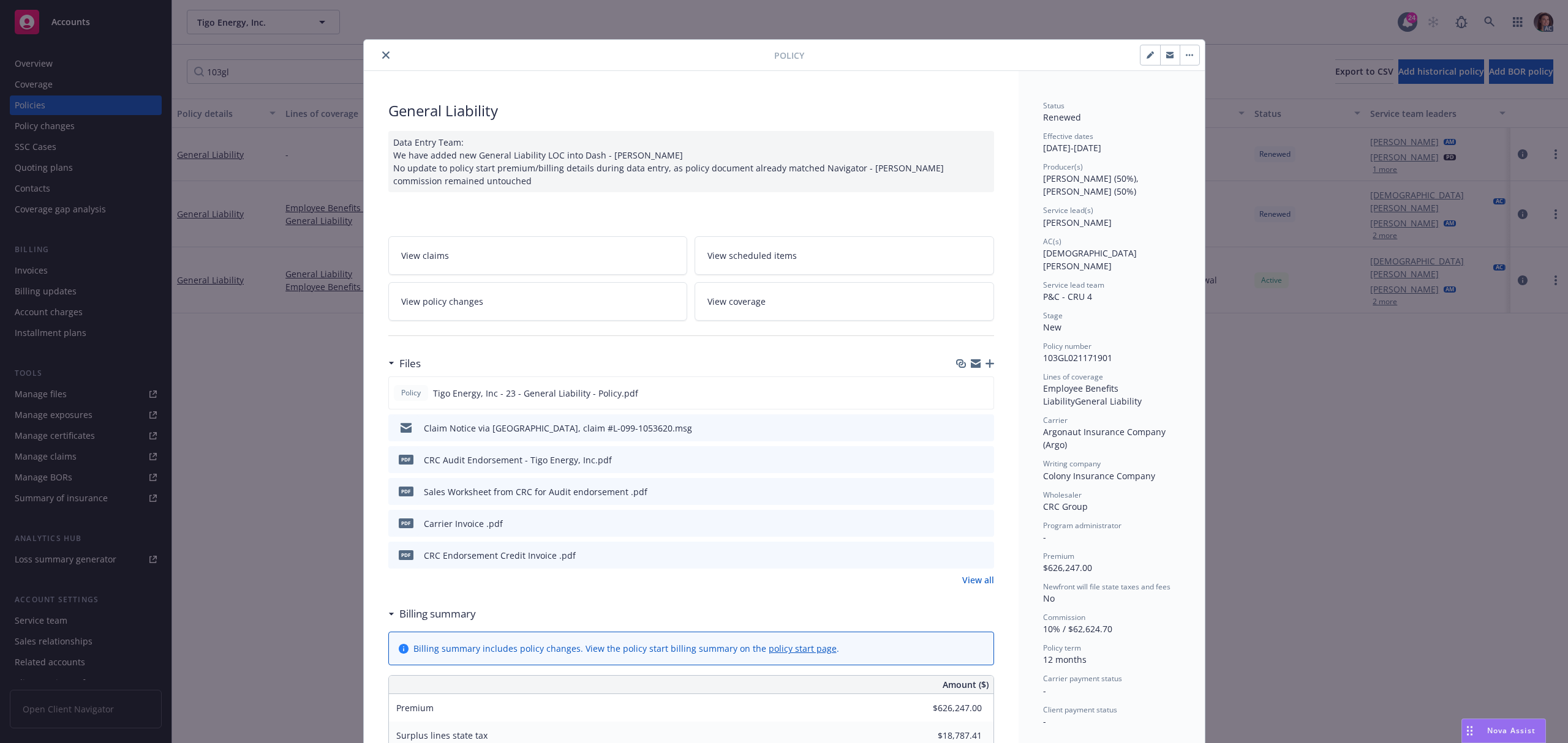
click at [505, 300] on link "View policy changes" at bounding box center [538, 301] width 299 height 38
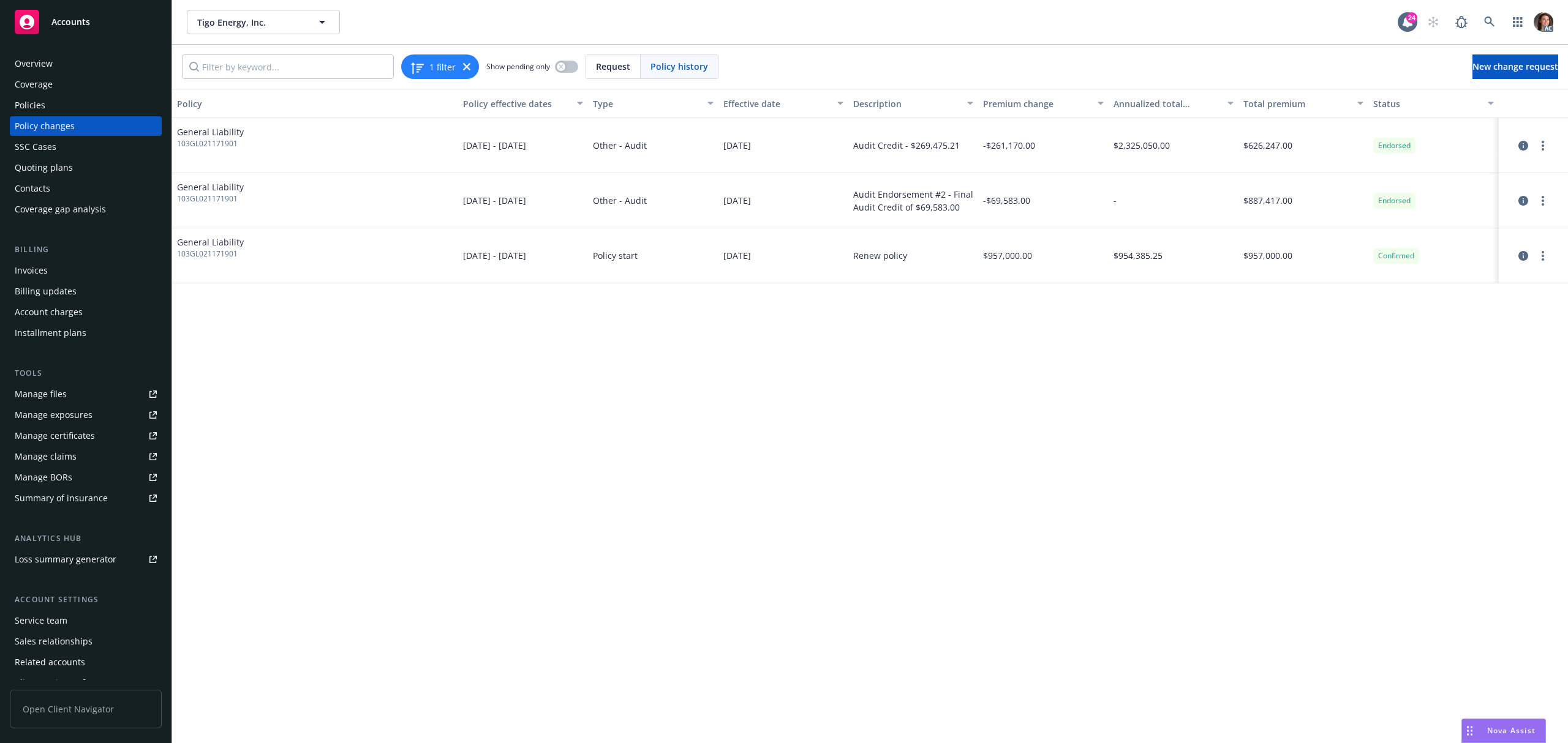
drag, startPoint x: 57, startPoint y: 289, endPoint x: 84, endPoint y: 294, distance: 27.5
click at [57, 289] on div "Billing updates" at bounding box center [45, 291] width 62 height 20
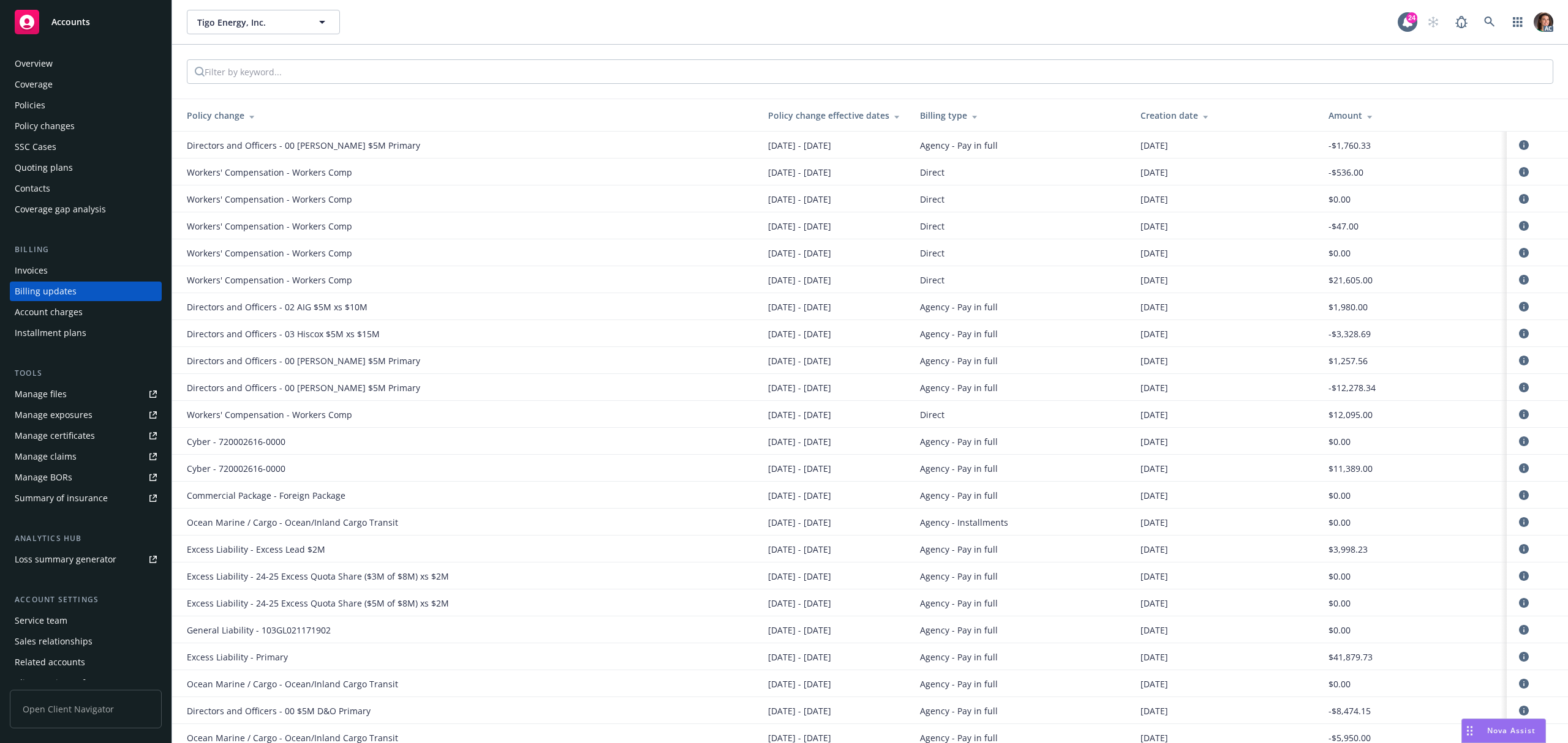
click at [33, 103] on div "Policies" at bounding box center [29, 105] width 30 height 20
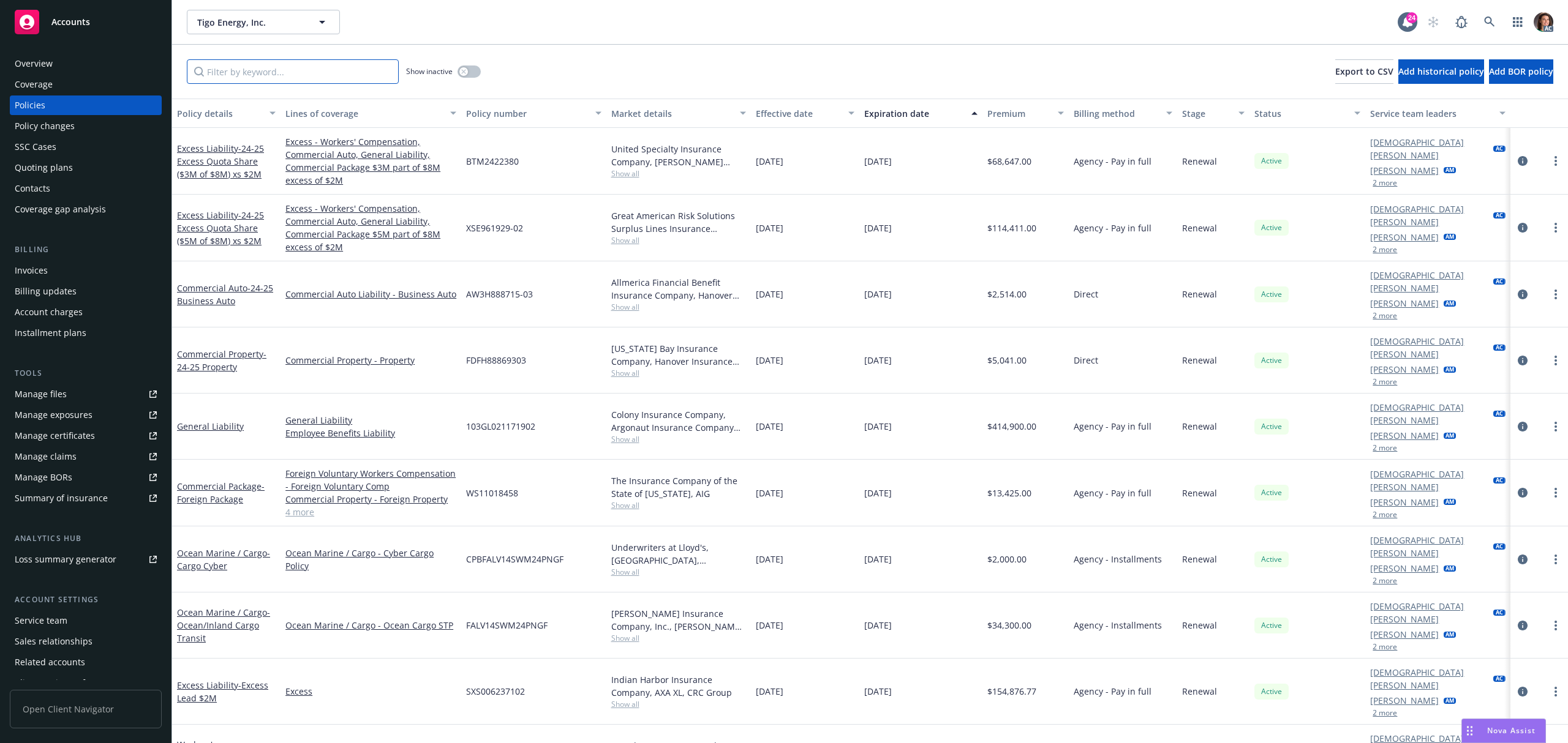
click at [326, 80] on input "Filter by keyword..." at bounding box center [293, 72] width 212 height 25
click at [473, 70] on button "button" at bounding box center [469, 71] width 23 height 12
click at [302, 72] on input "Filter by keyword..." at bounding box center [293, 72] width 212 height 25
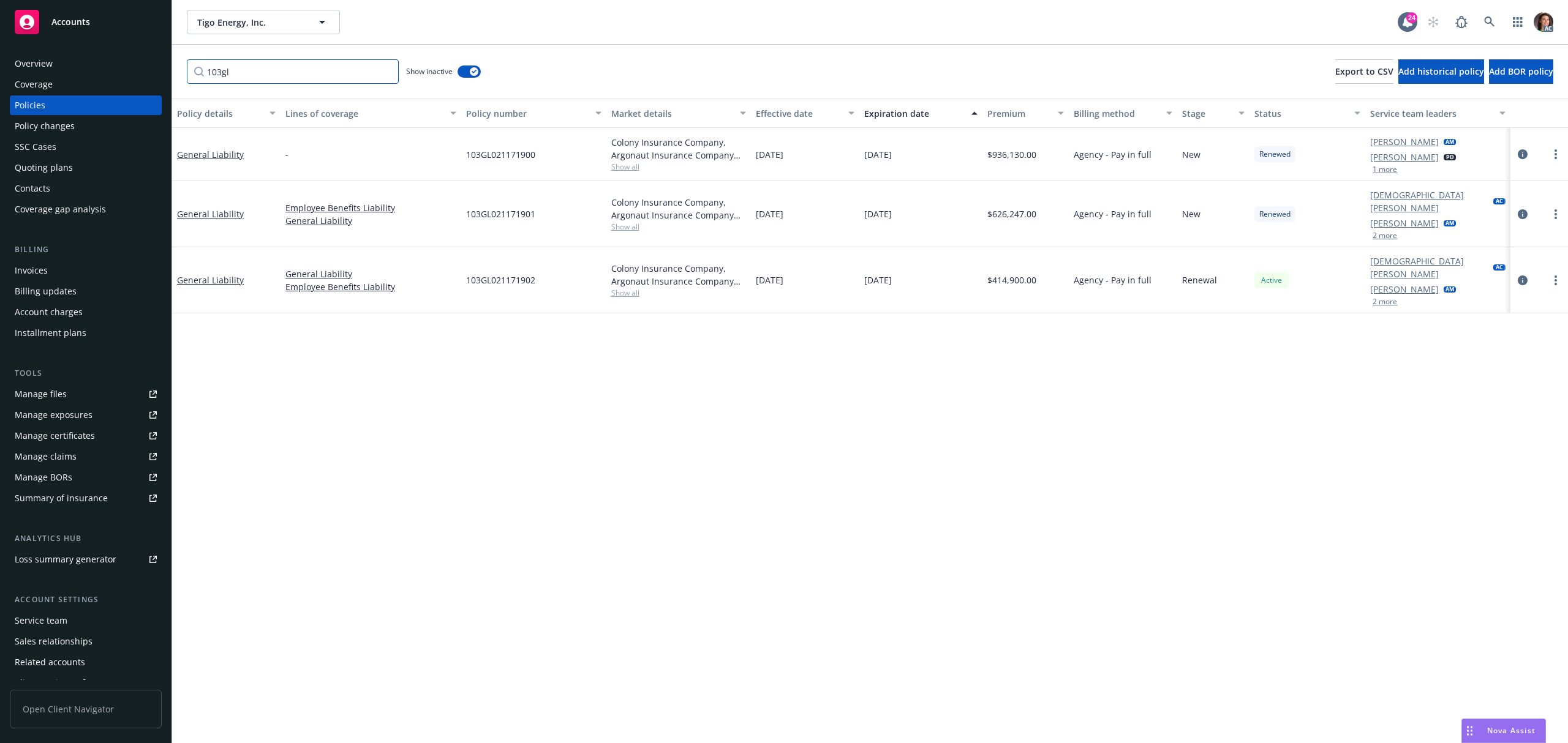
type input "103gl"
click at [1387, 232] on button "2 more" at bounding box center [1384, 235] width 25 height 7
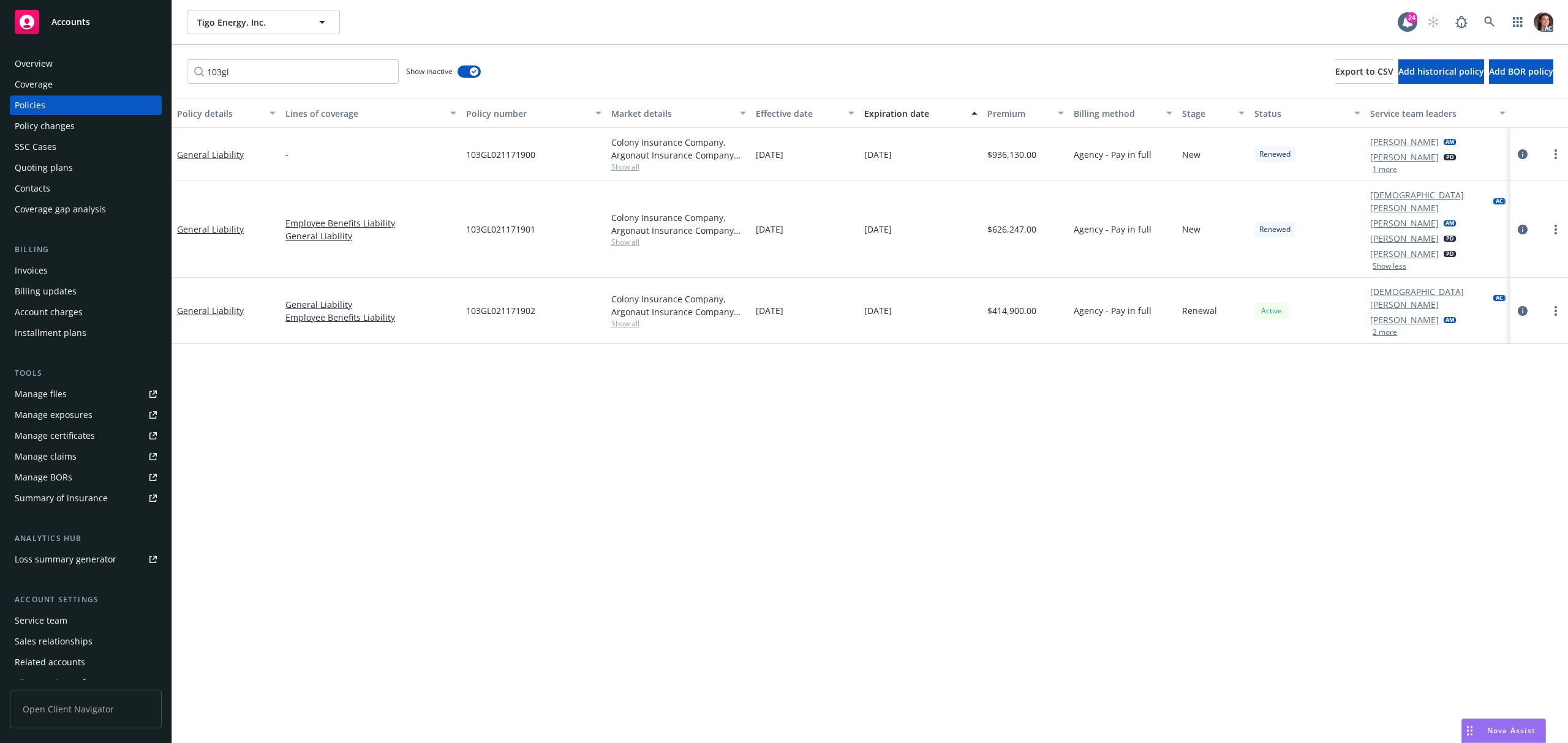
click at [1524, 222] on link "circleInformation" at bounding box center [1523, 229] width 14 height 14
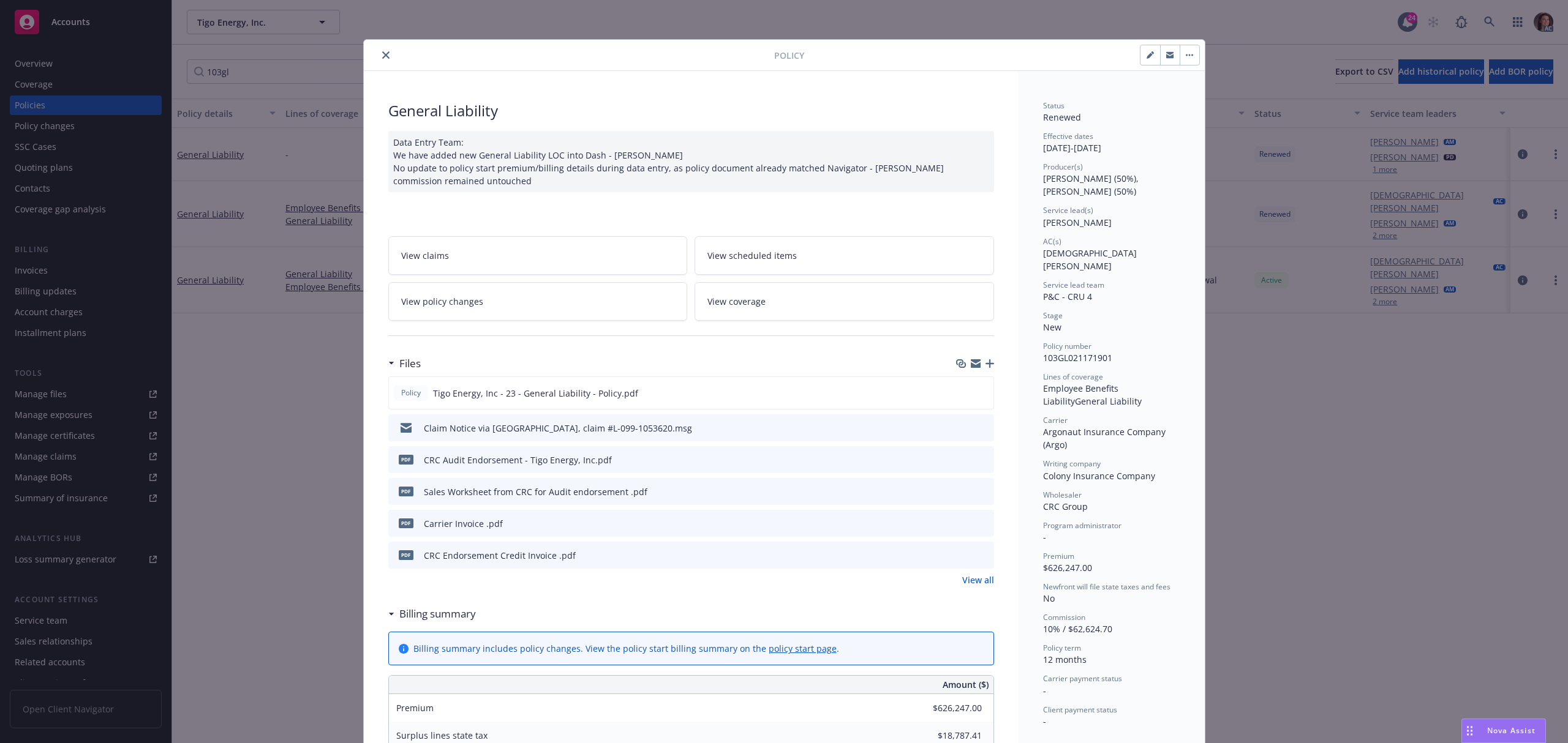
scroll to position [37, 0]
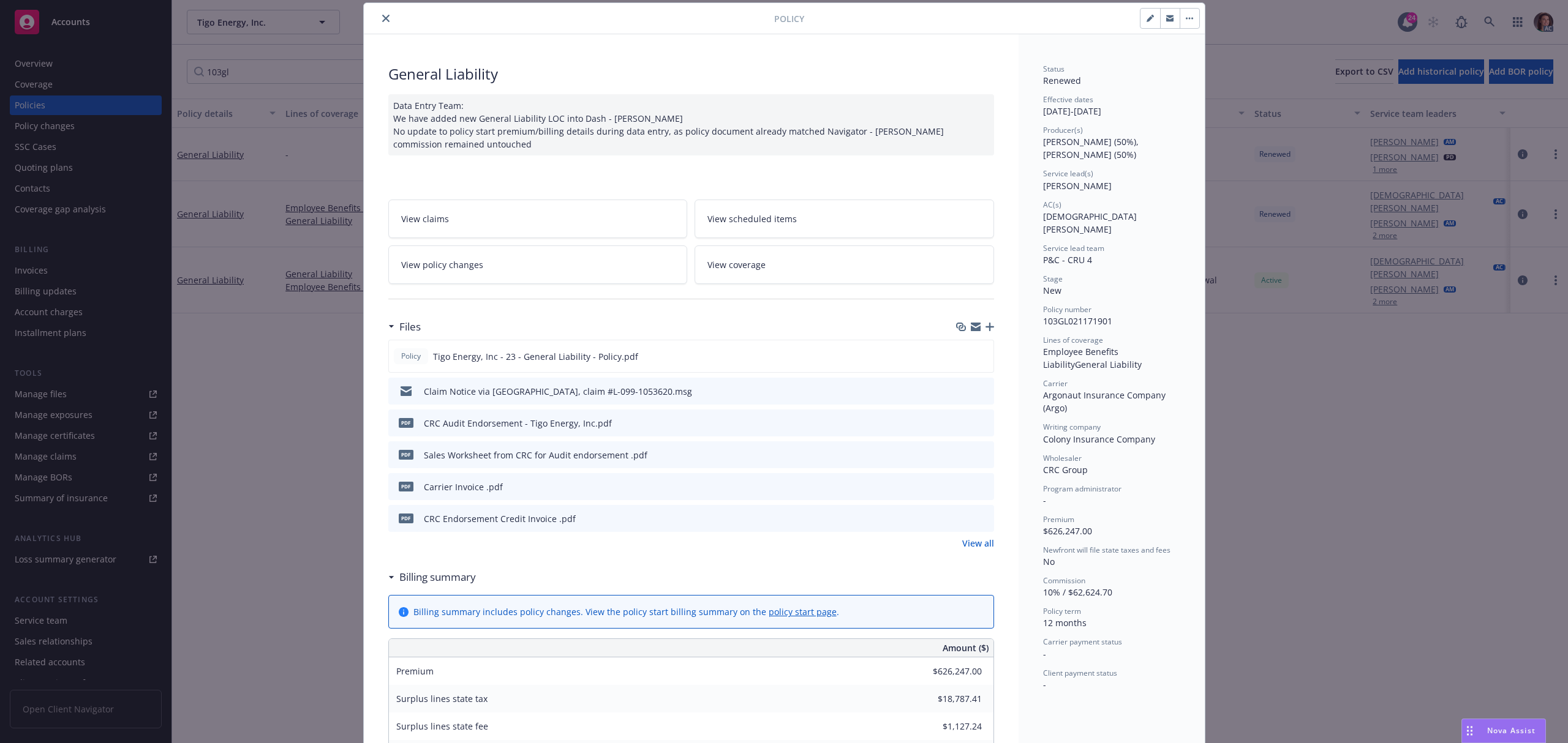
click at [556, 259] on link "View policy changes" at bounding box center [538, 265] width 299 height 38
